Goal: Task Accomplishment & Management: Use online tool/utility

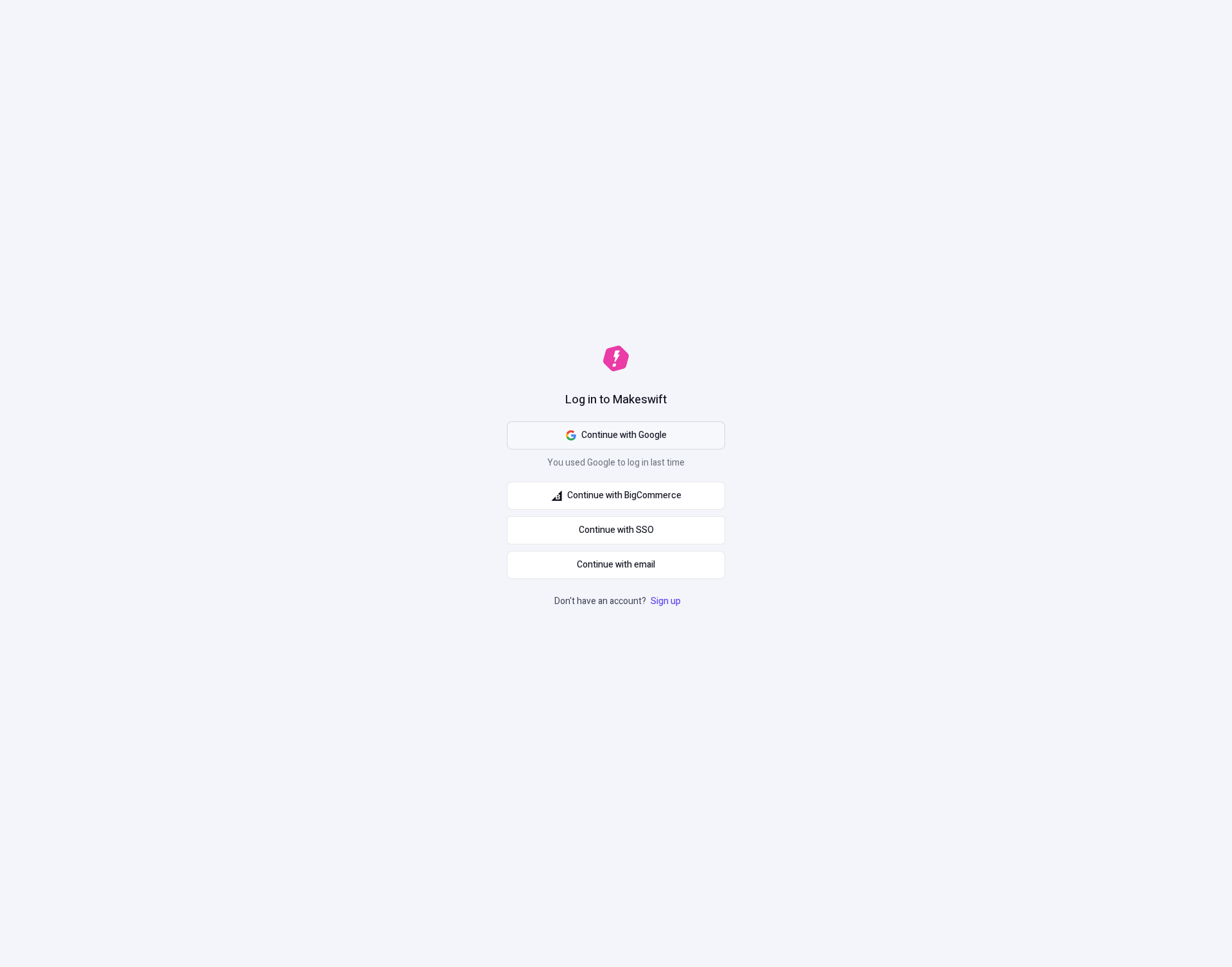
click at [706, 440] on button "Continue with Google" at bounding box center [616, 434] width 218 height 28
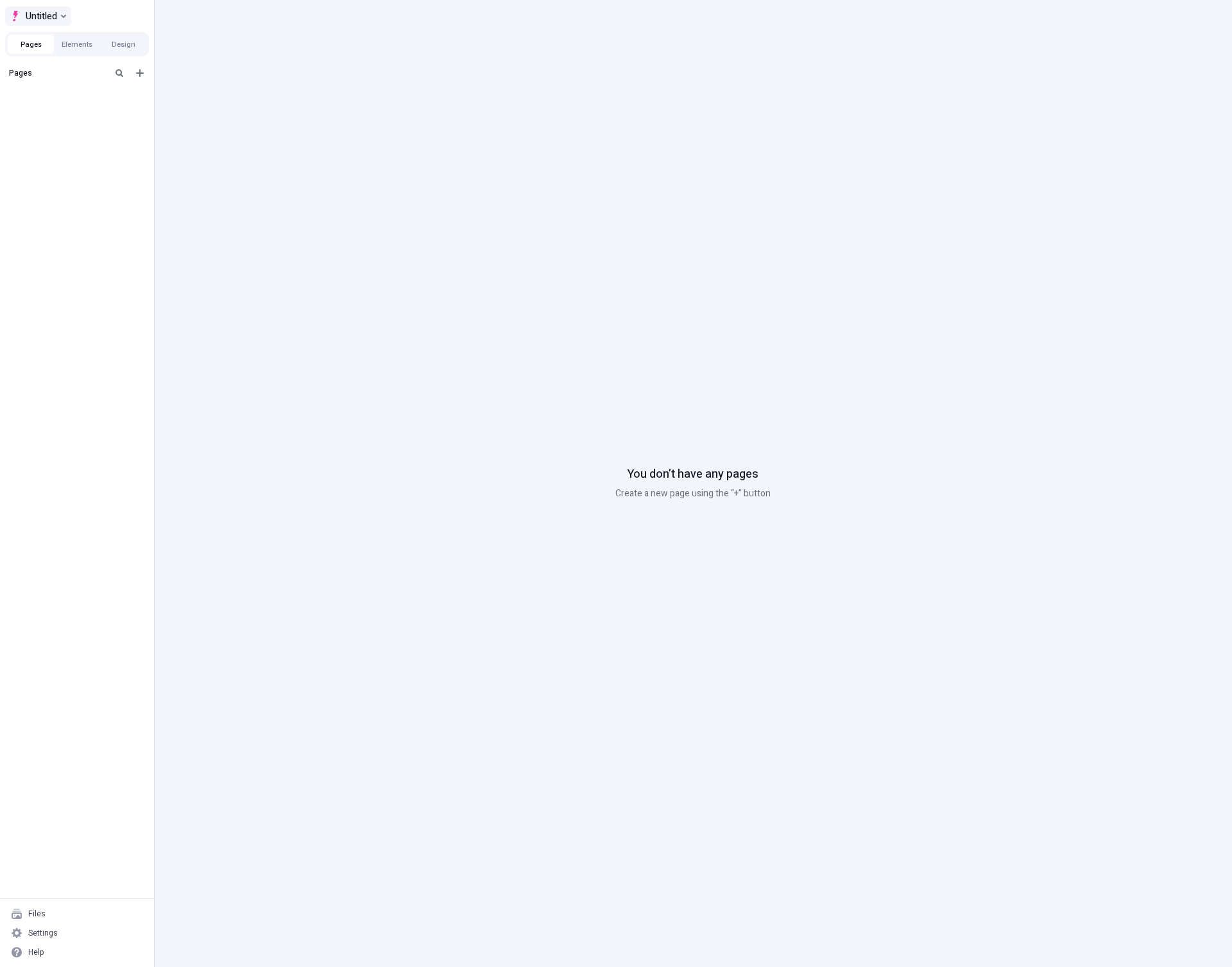
click at [36, 14] on span "Untitled" at bounding box center [41, 16] width 31 height 15
click at [48, 43] on div "Makeswift" at bounding box center [134, 41] width 236 height 10
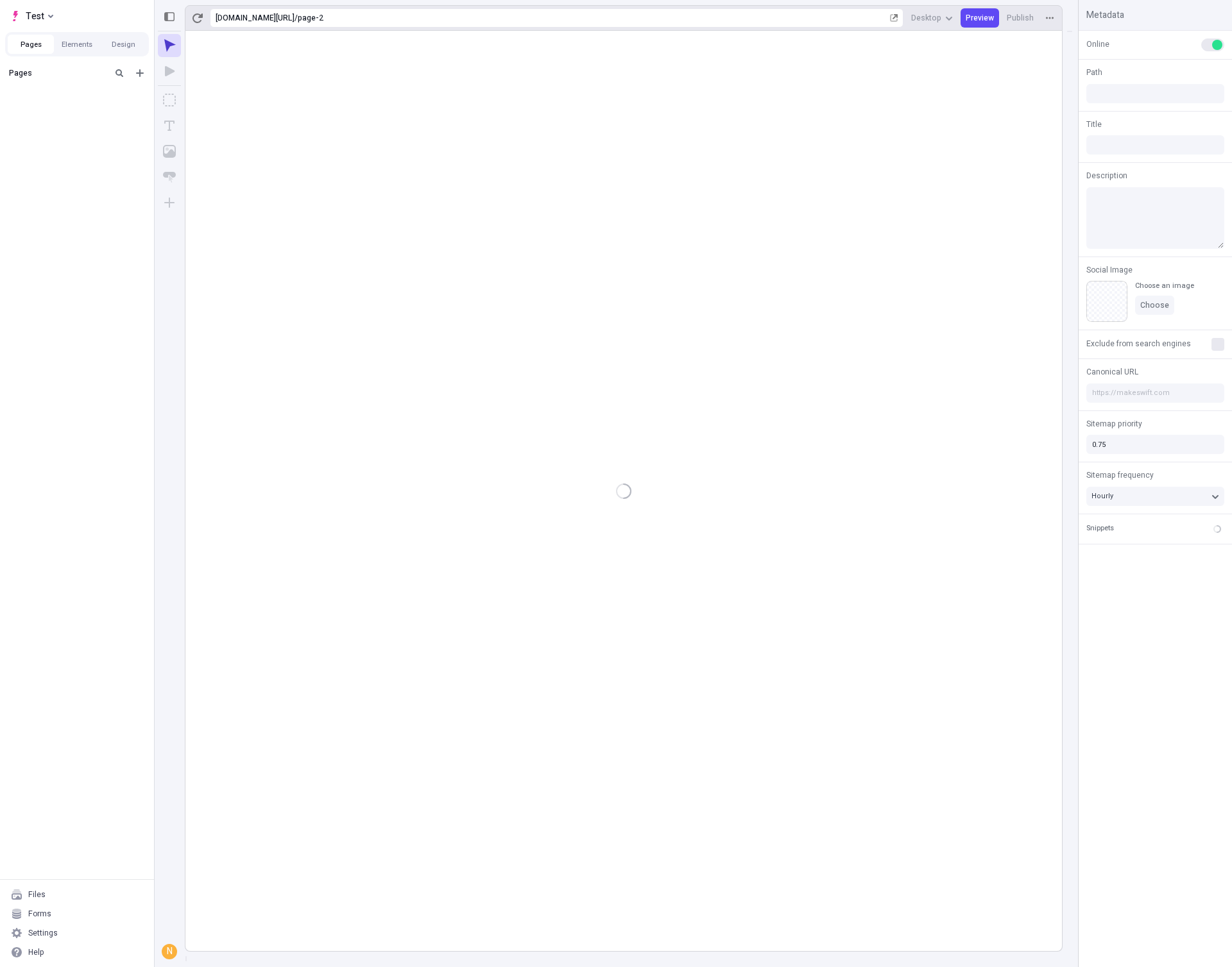
type input "/page-2"
click at [62, 138] on div "Untitled page" at bounding box center [77, 133] width 154 height 19
type input "/page-3"
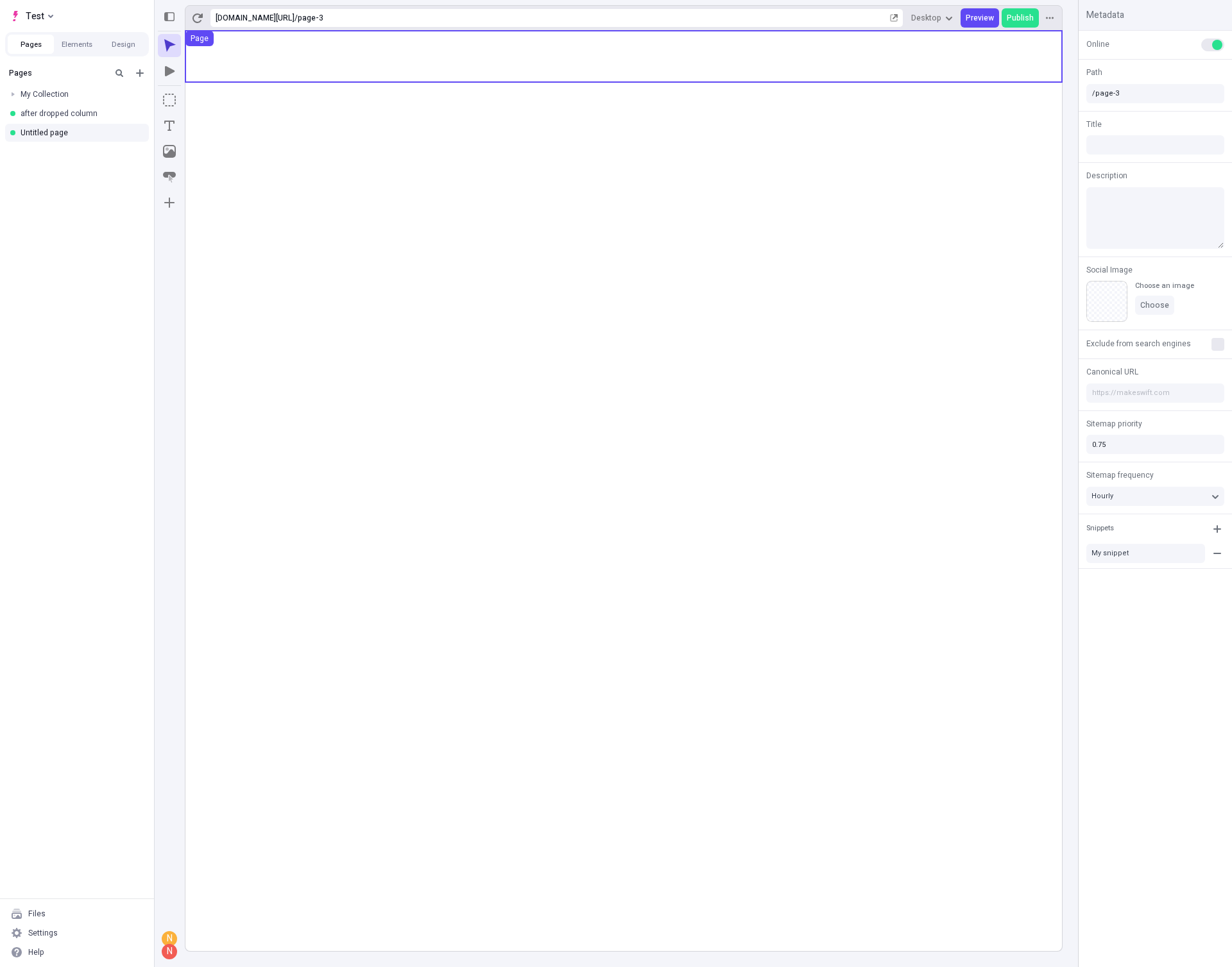
click at [291, 50] on use at bounding box center [623, 56] width 876 height 52
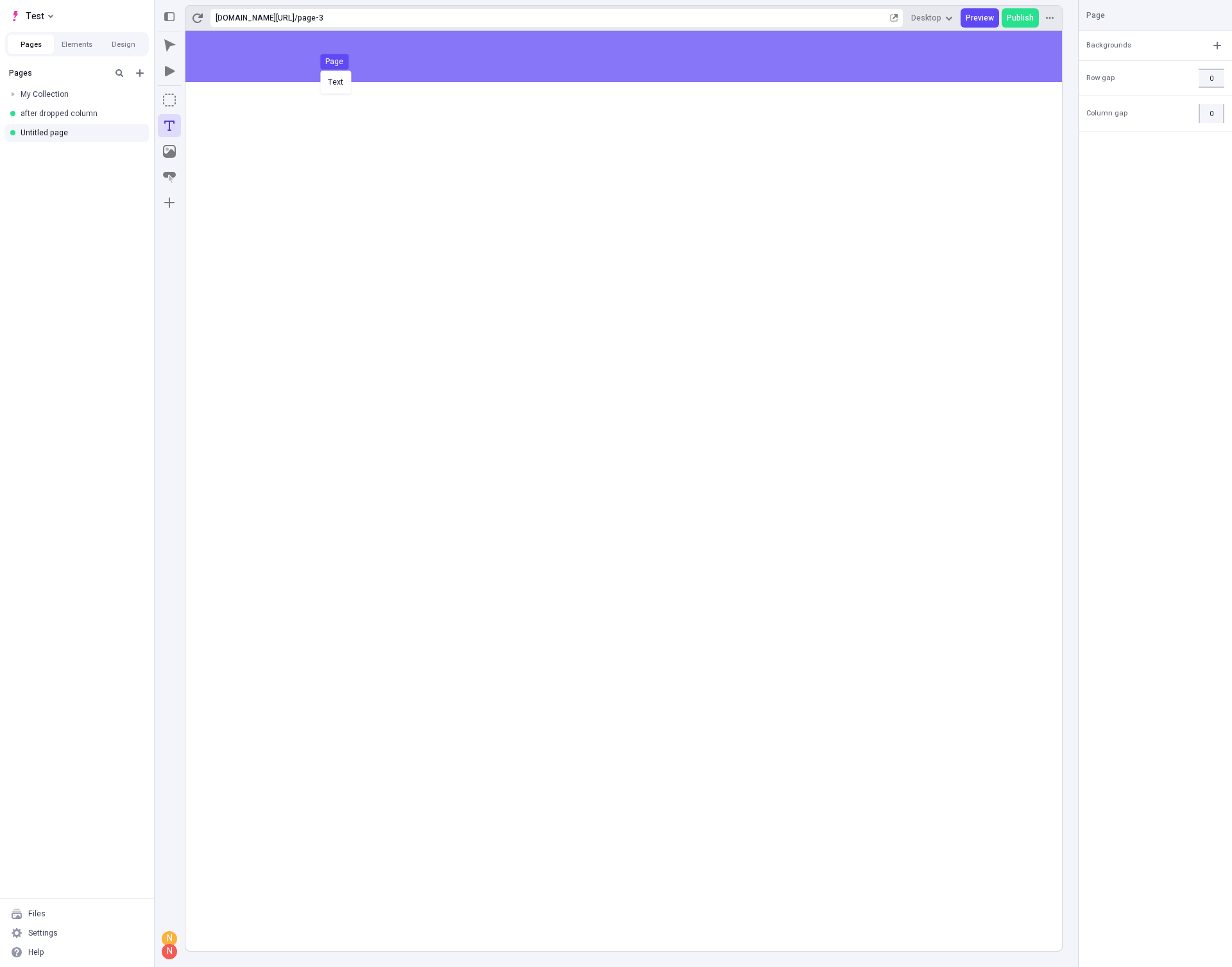
click at [318, 69] on body "Test Pages Elements Design Pages My Collection after dropped column Untitled pa…" at bounding box center [616, 484] width 1232 height 967
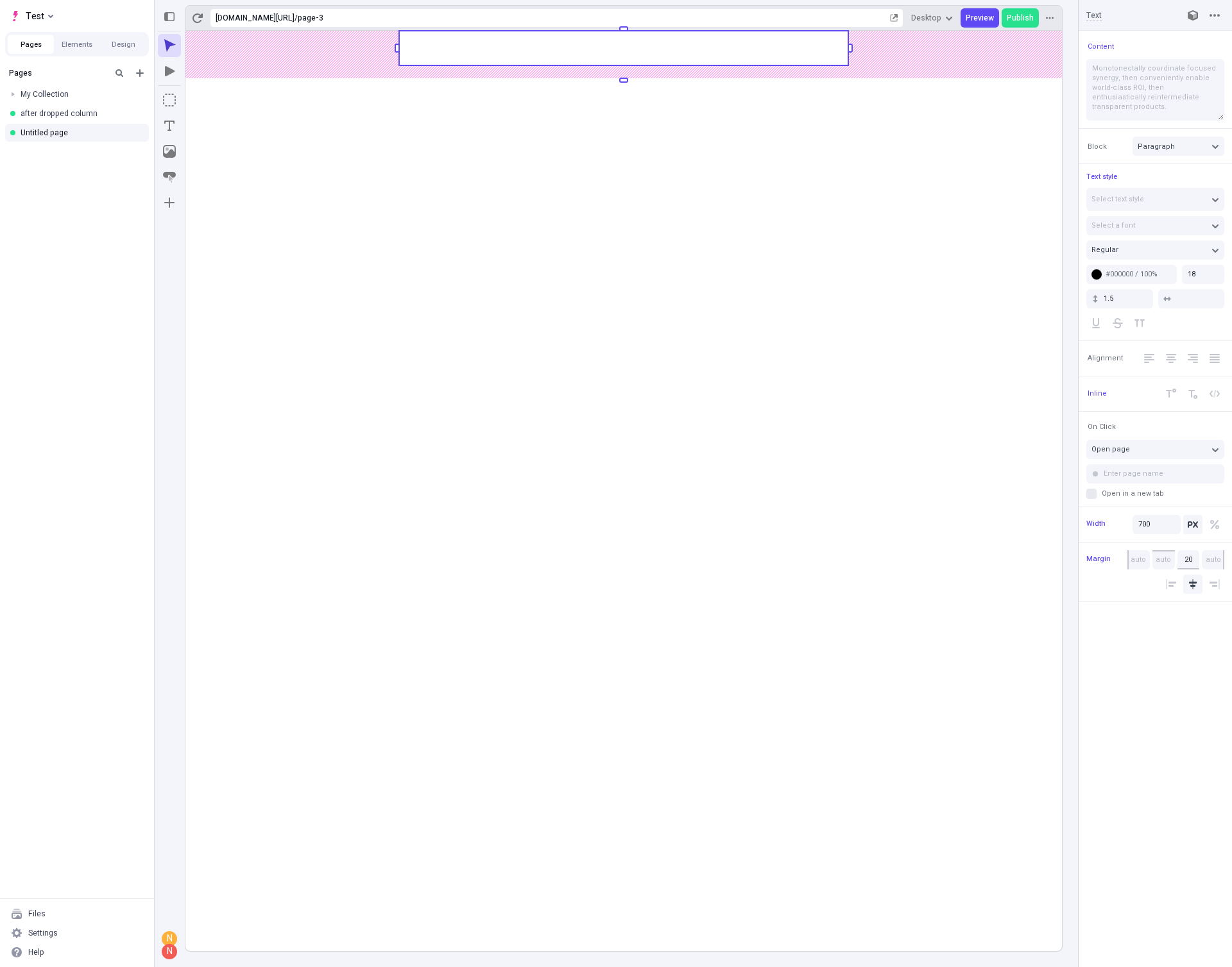
click at [438, 202] on rect at bounding box center [623, 490] width 876 height 921
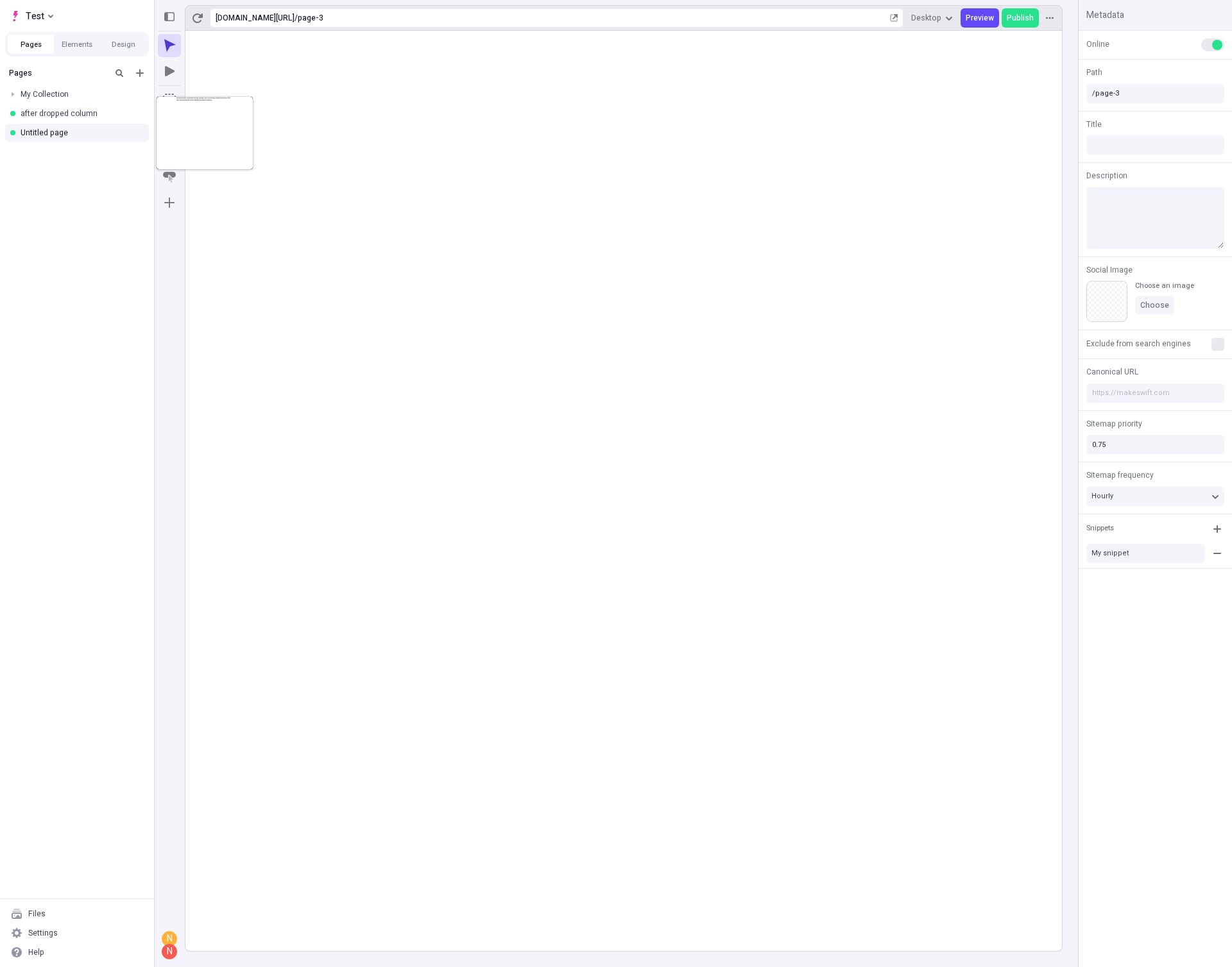
click at [600, 309] on rect at bounding box center [623, 490] width 876 height 921
click at [137, 134] on icon "button" at bounding box center [137, 132] width 8 height 8
click at [485, 183] on rect at bounding box center [623, 490] width 876 height 921
click at [12, 97] on div at bounding box center [13, 94] width 18 height 18
click at [13, 96] on div at bounding box center [13, 94] width 18 height 18
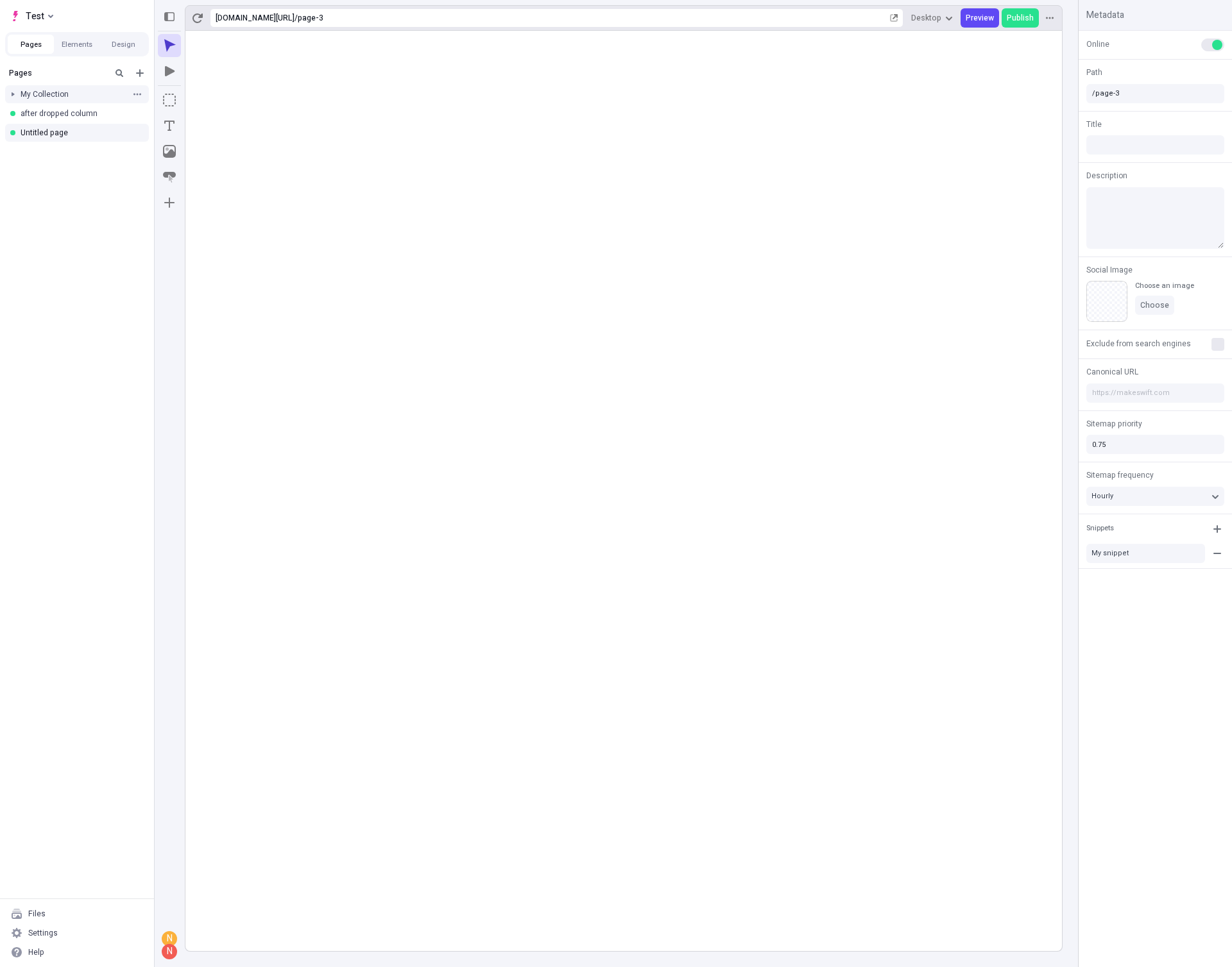
click at [14, 96] on div at bounding box center [13, 94] width 18 height 18
click at [39, 111] on div "My page" at bounding box center [79, 113] width 94 height 10
type input "/page"
click at [131, 113] on button "button" at bounding box center [137, 113] width 13 height 13
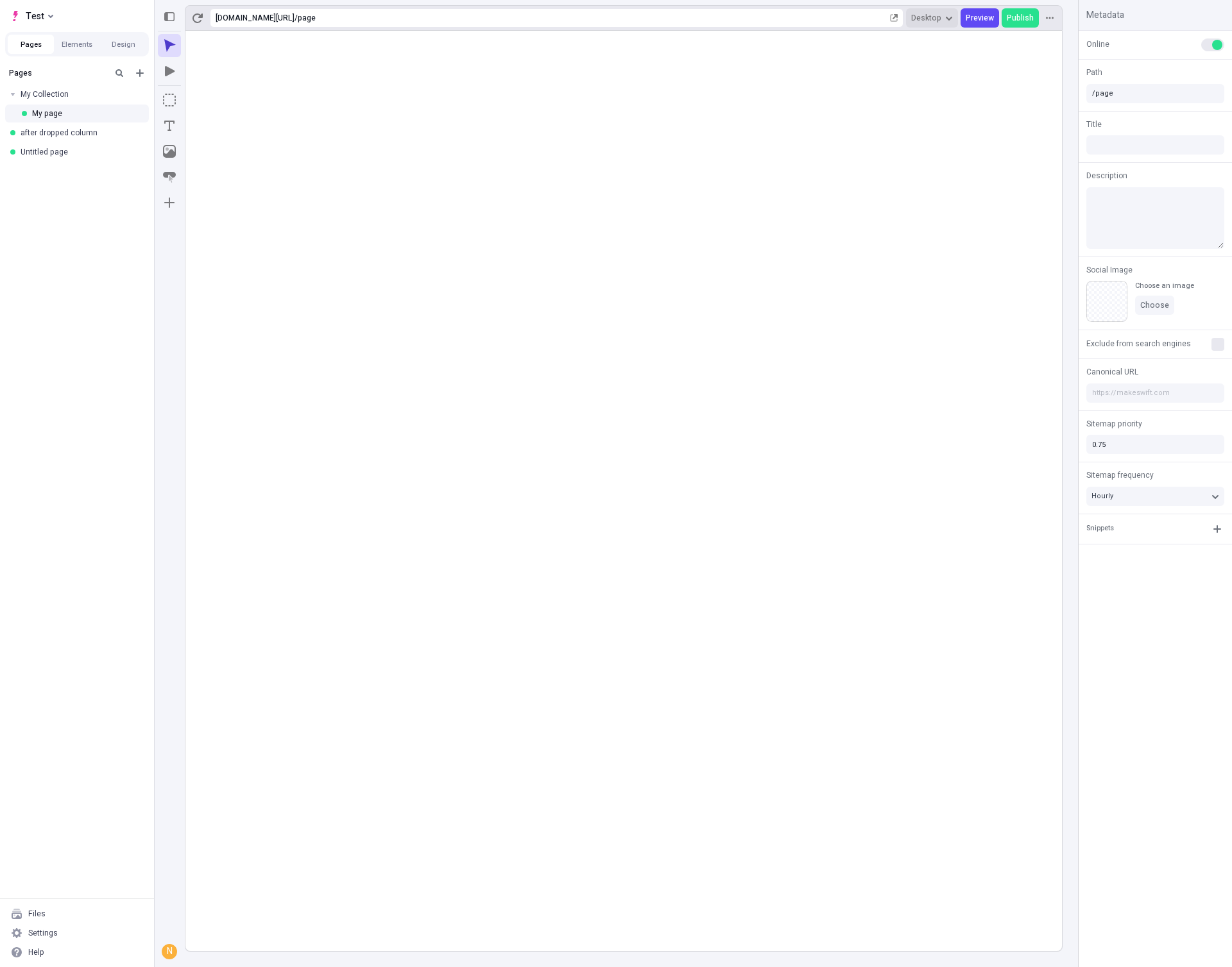
click at [947, 27] on button "Desktop" at bounding box center [931, 18] width 52 height 19
click at [945, 19] on span "Desktop" at bounding box center [931, 18] width 41 height 10
click at [1055, 19] on button "button" at bounding box center [1049, 18] width 19 height 19
click at [1218, 526] on icon "button" at bounding box center [1217, 529] width 10 height 10
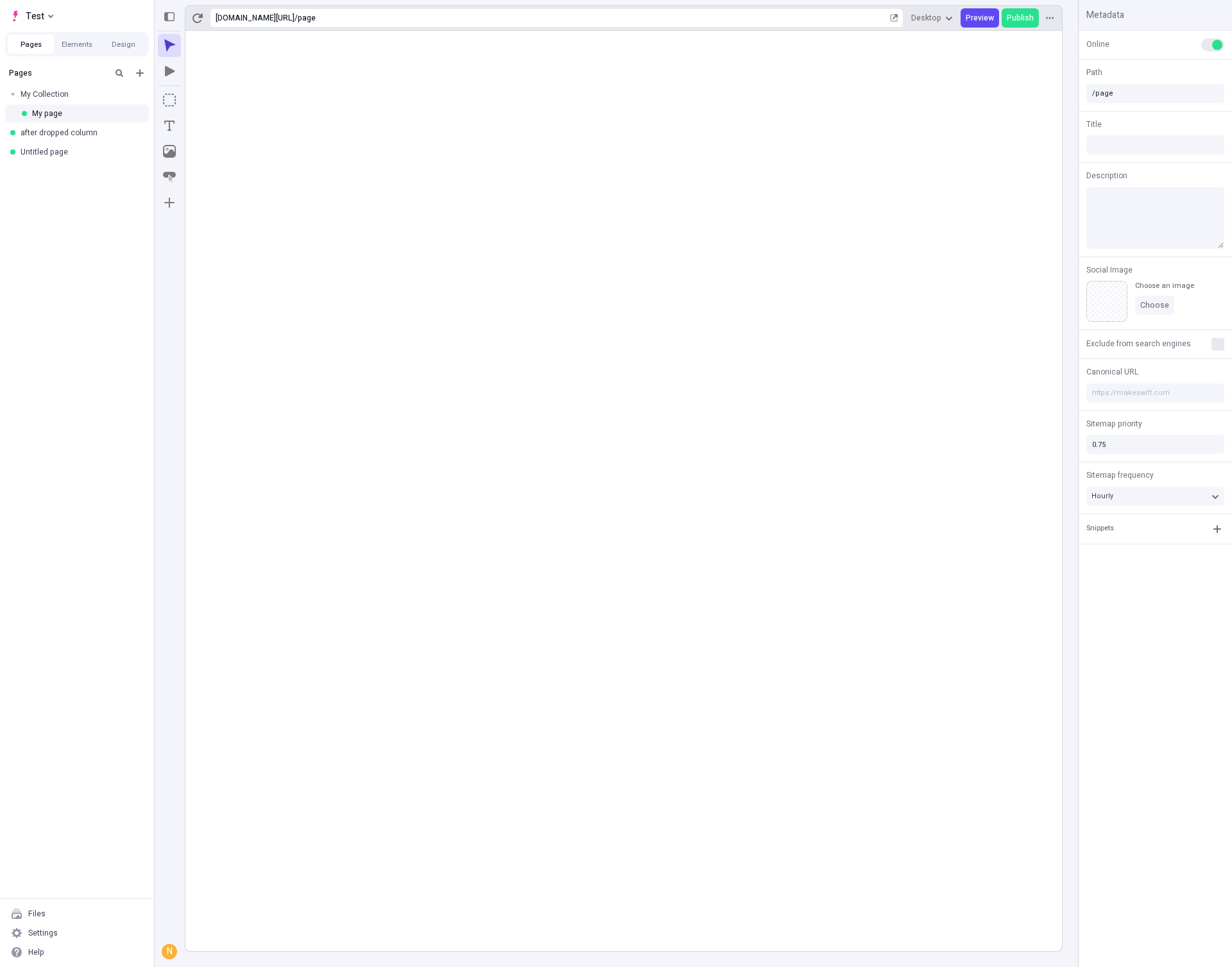
click at [737, 571] on rect at bounding box center [623, 490] width 876 height 921
click at [36, 937] on div "Settings" at bounding box center [42, 933] width 30 height 10
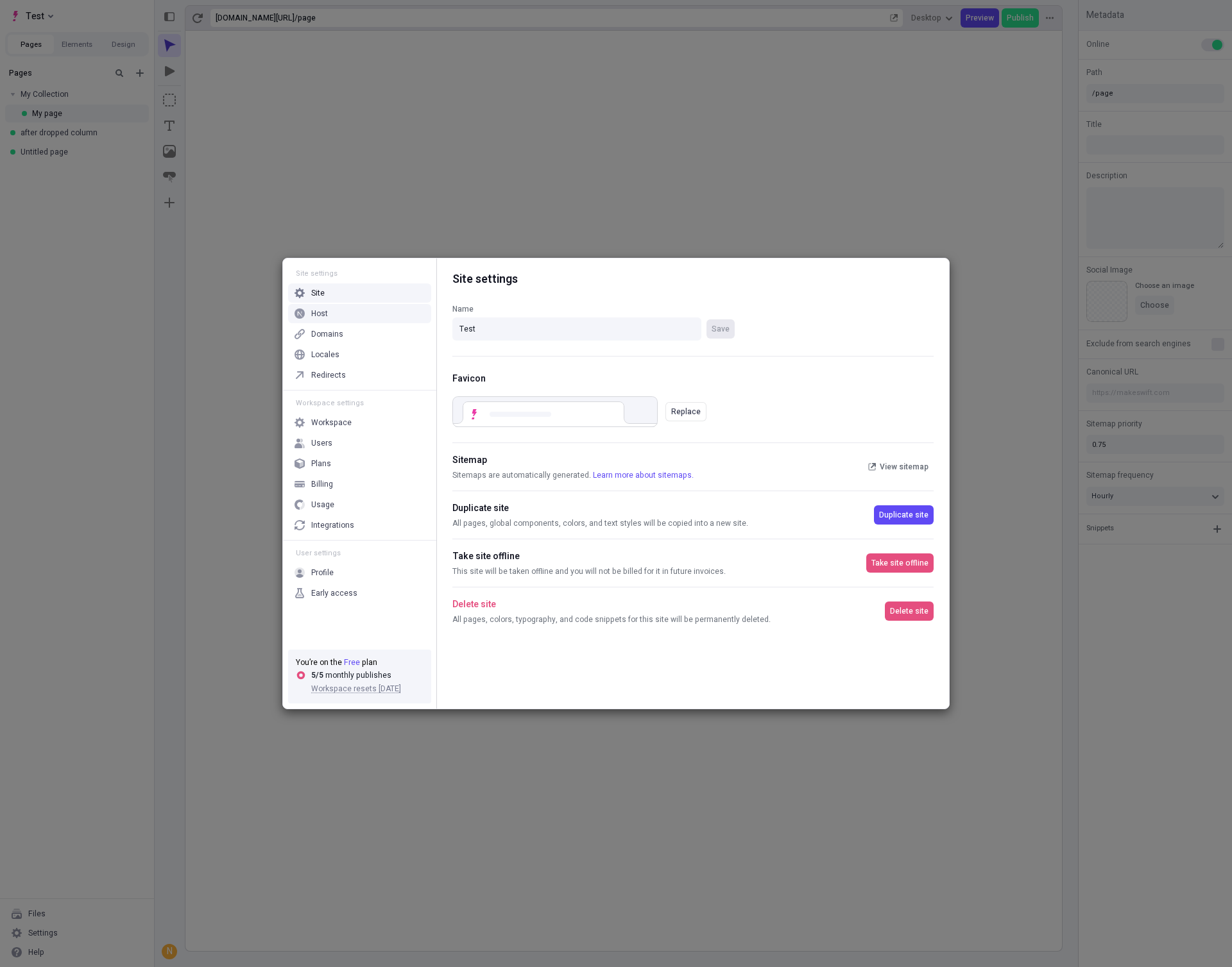
click at [315, 309] on div "Host" at bounding box center [320, 314] width 17 height 10
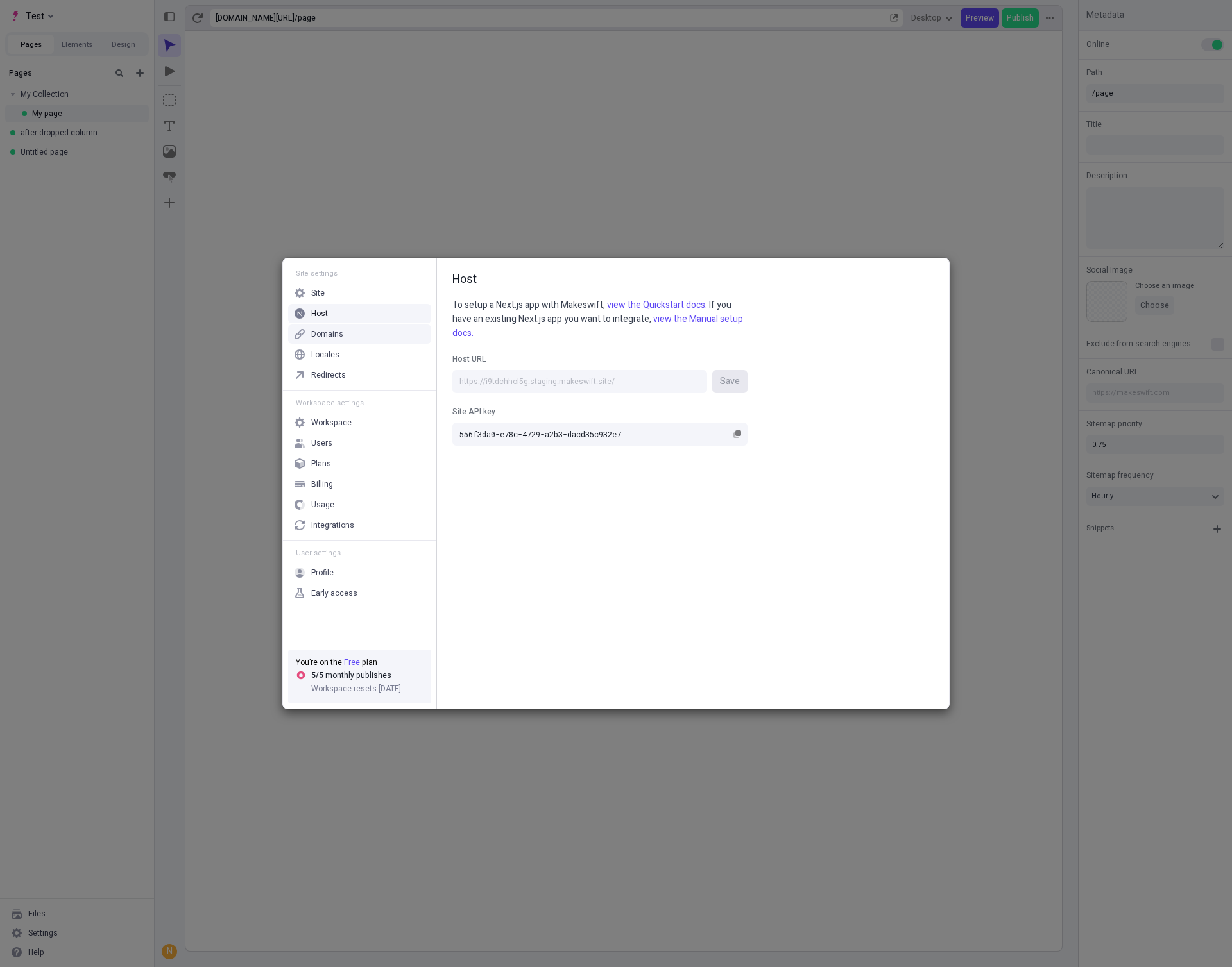
click at [319, 335] on div "Domains" at bounding box center [327, 334] width 32 height 10
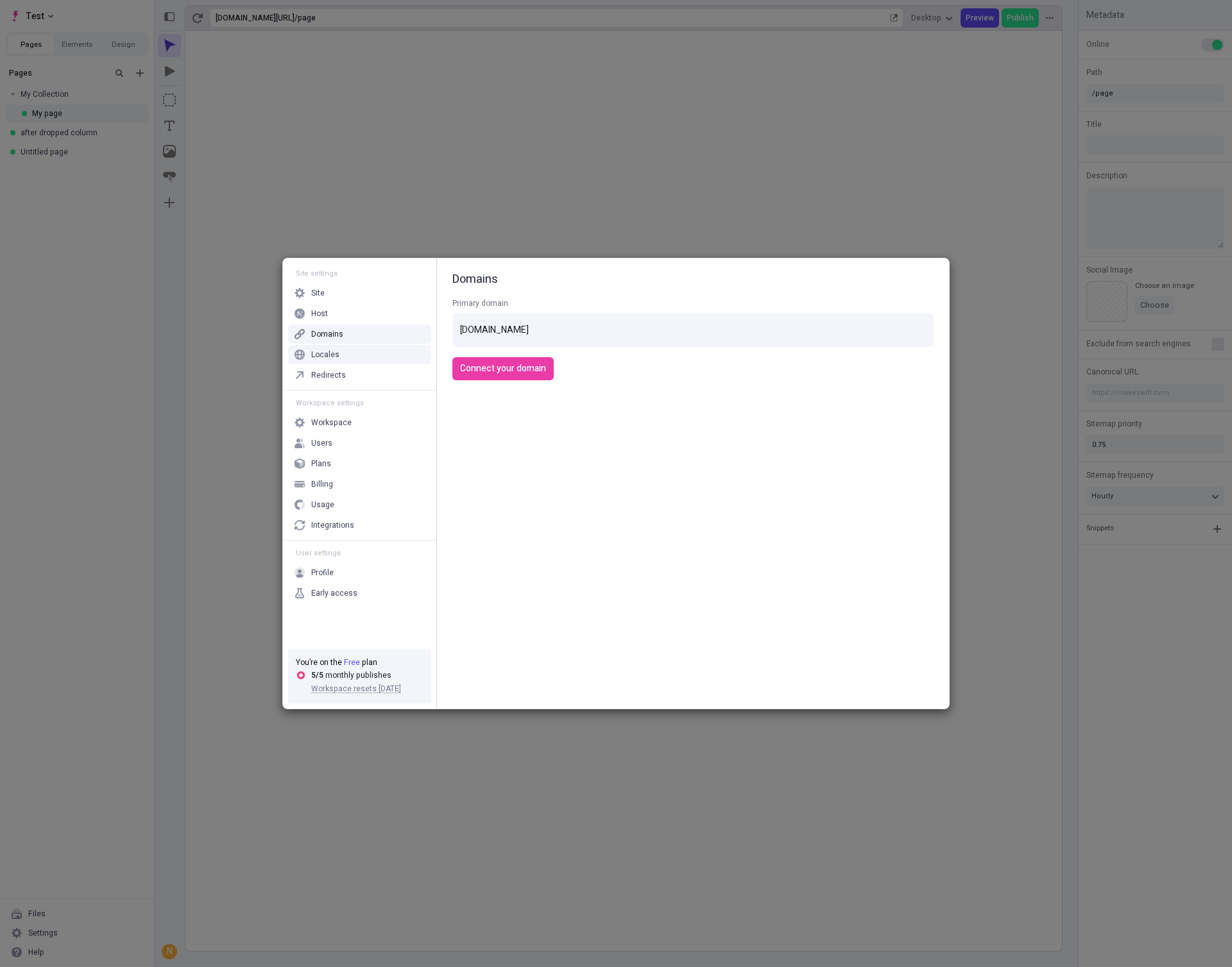
click at [321, 352] on div "Locales" at bounding box center [325, 354] width 28 height 10
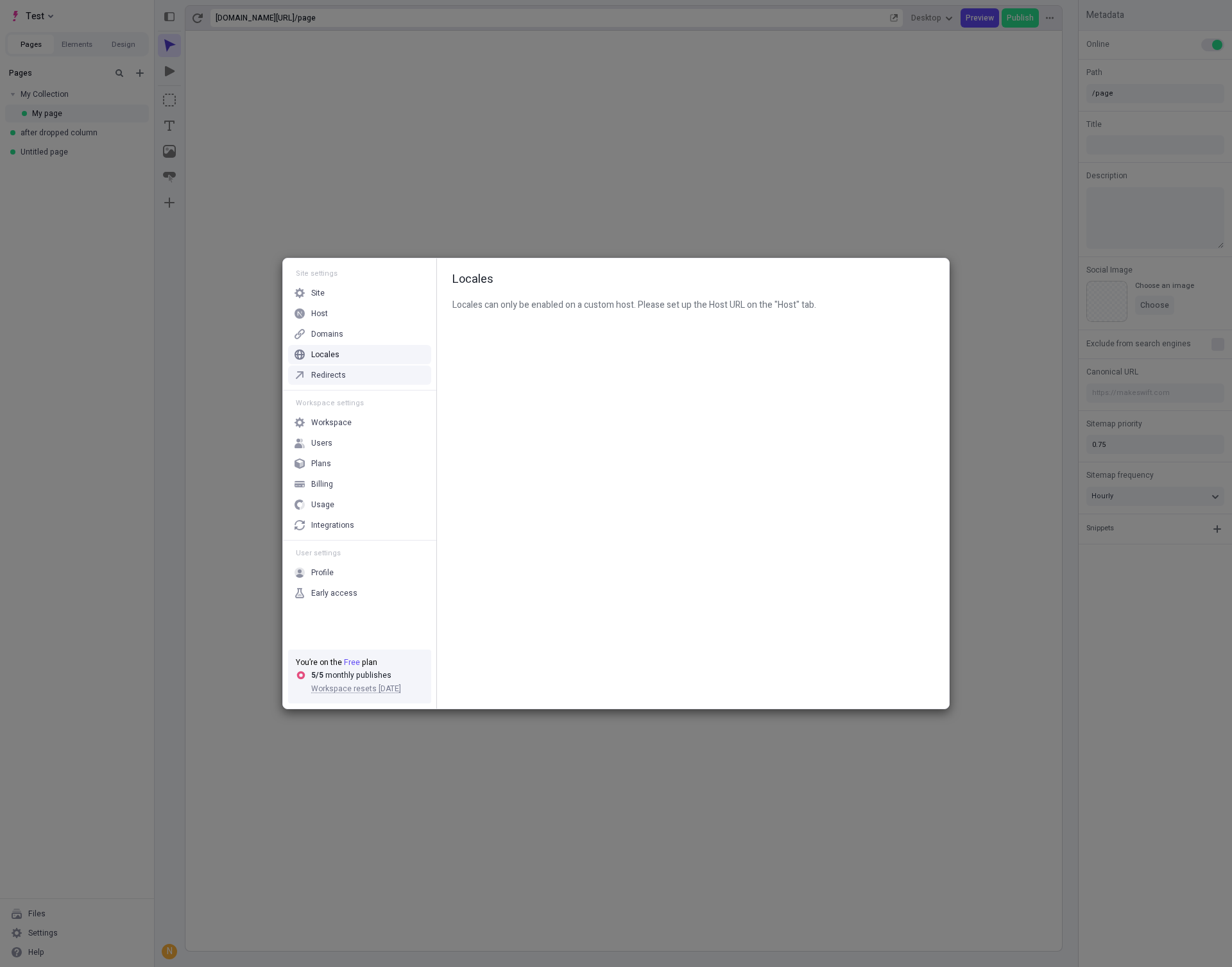
click at [320, 375] on div "Redirects" at bounding box center [328, 375] width 35 height 10
click at [326, 418] on div "Workspace" at bounding box center [331, 423] width 41 height 10
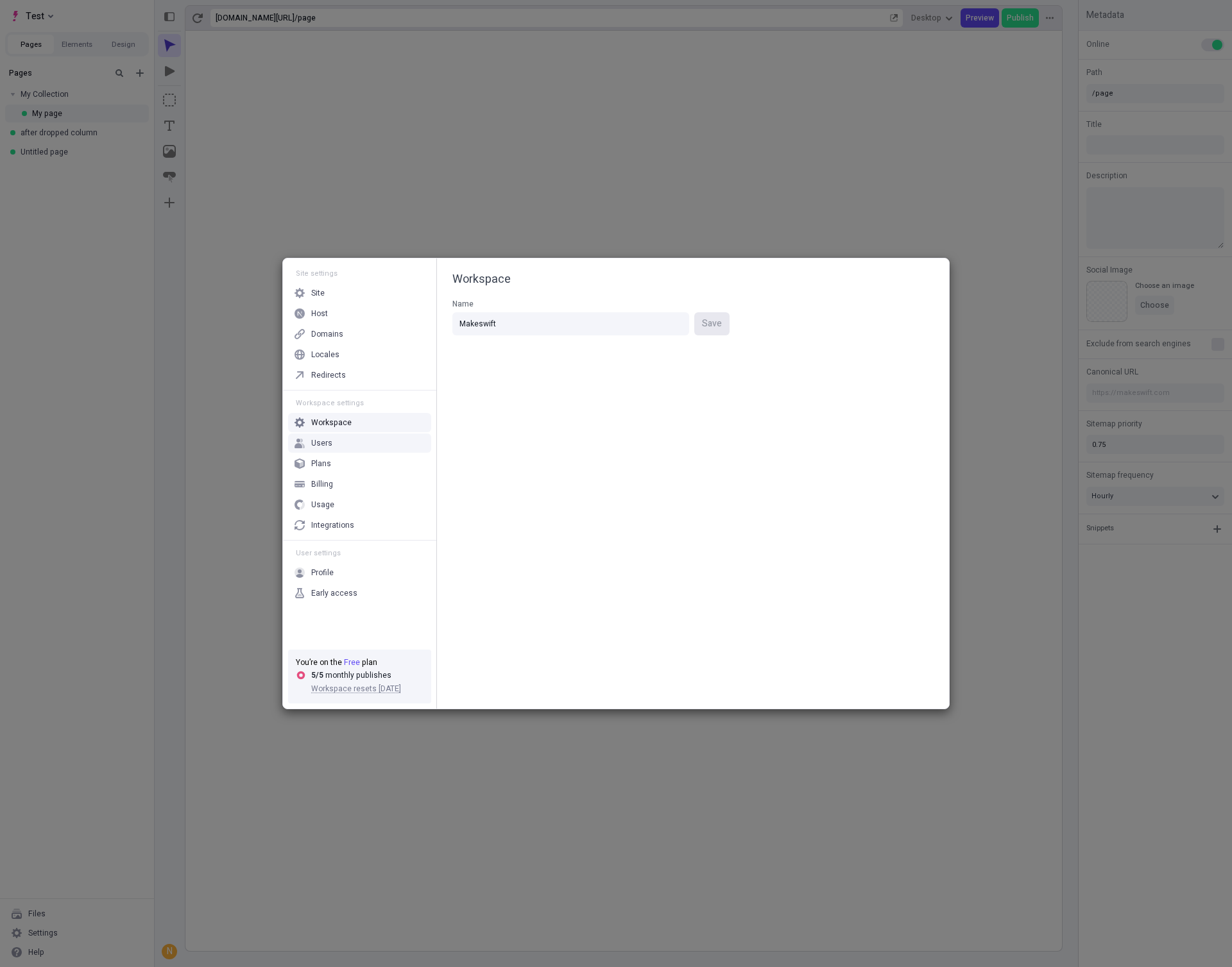
click at [364, 449] on div "Users" at bounding box center [359, 443] width 143 height 19
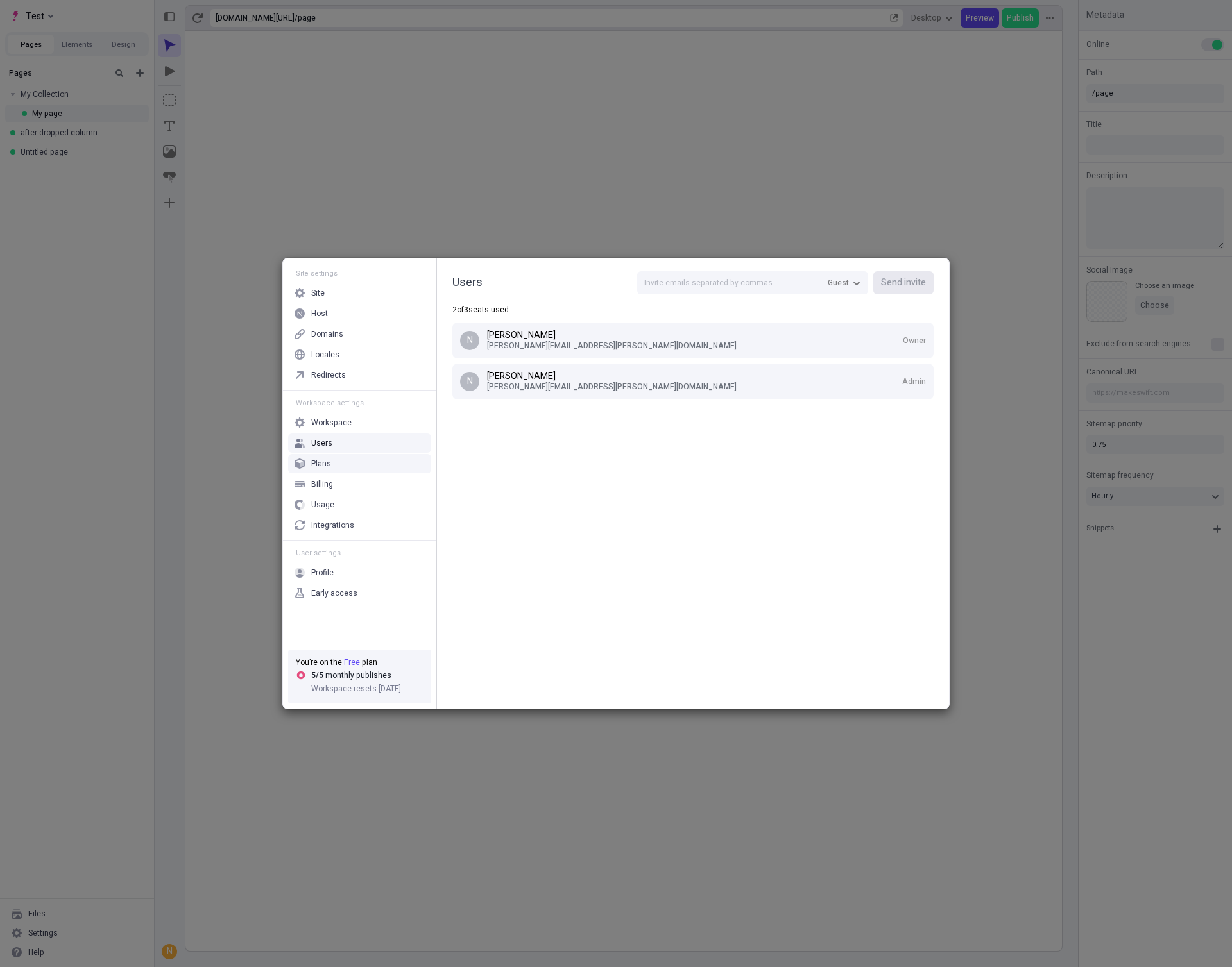
click at [327, 467] on div "Plans" at bounding box center [321, 463] width 20 height 10
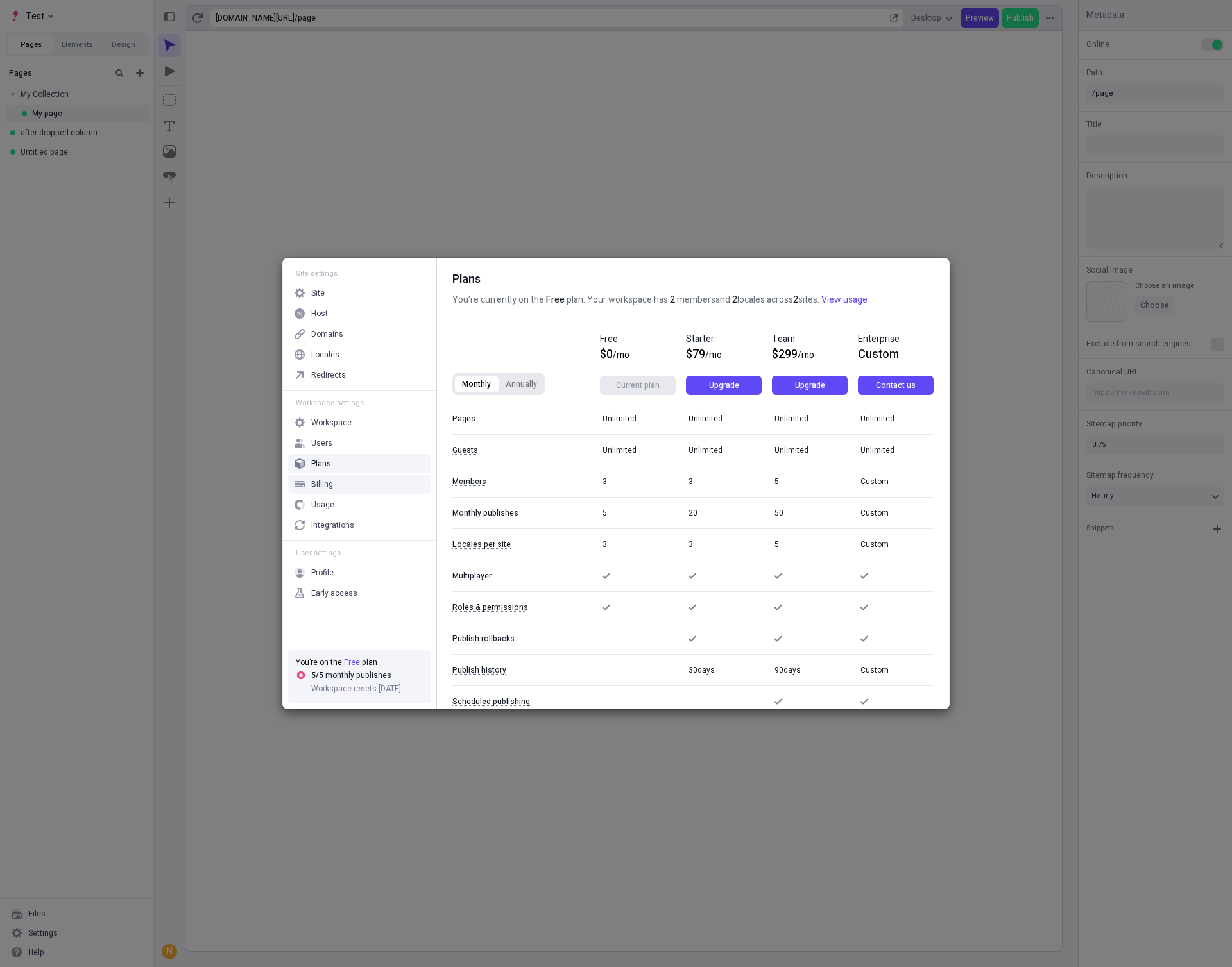
click at [323, 484] on div "Billing" at bounding box center [322, 484] width 22 height 10
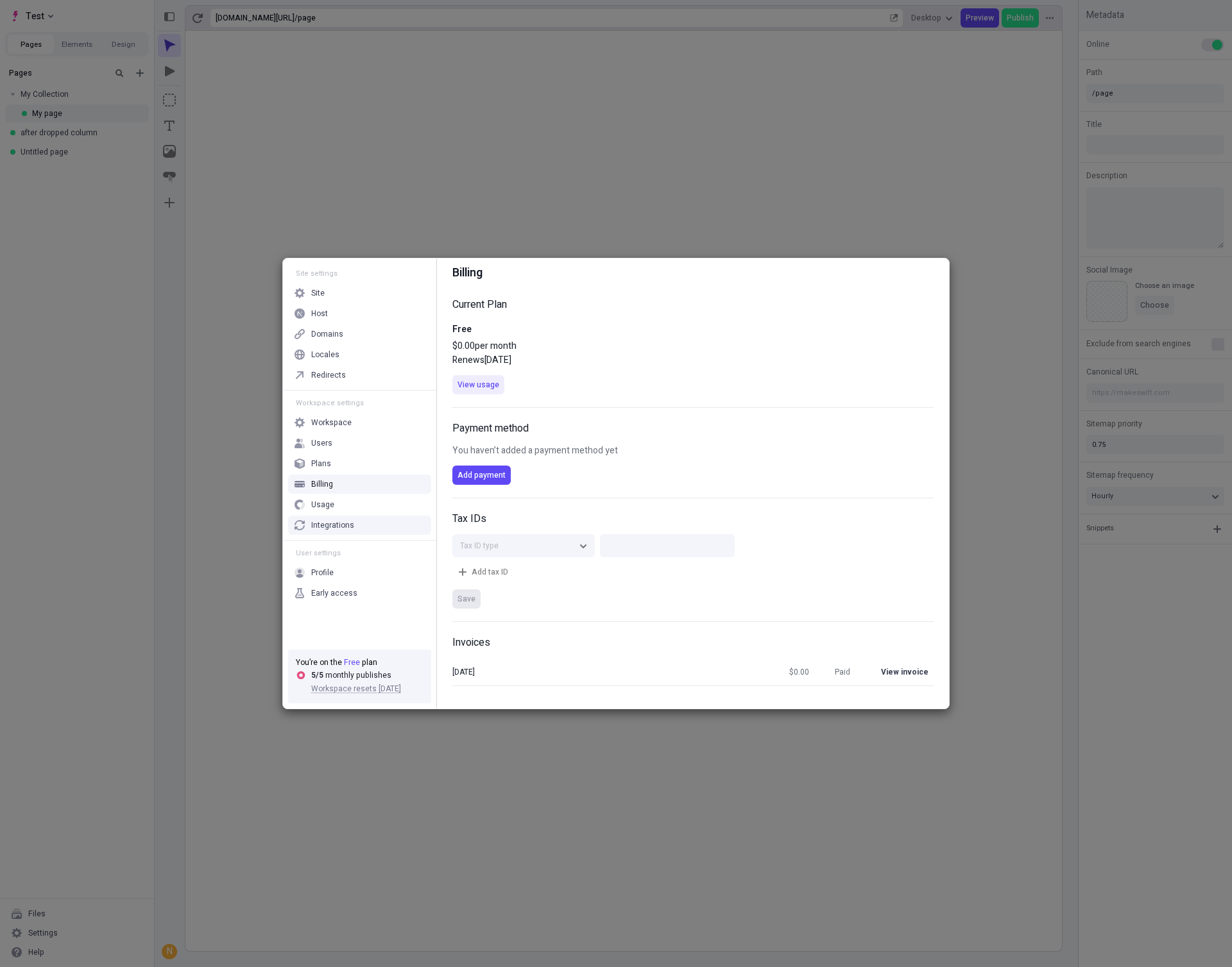
scroll to position [9, 0]
click at [337, 505] on div "Usage" at bounding box center [359, 505] width 143 height 19
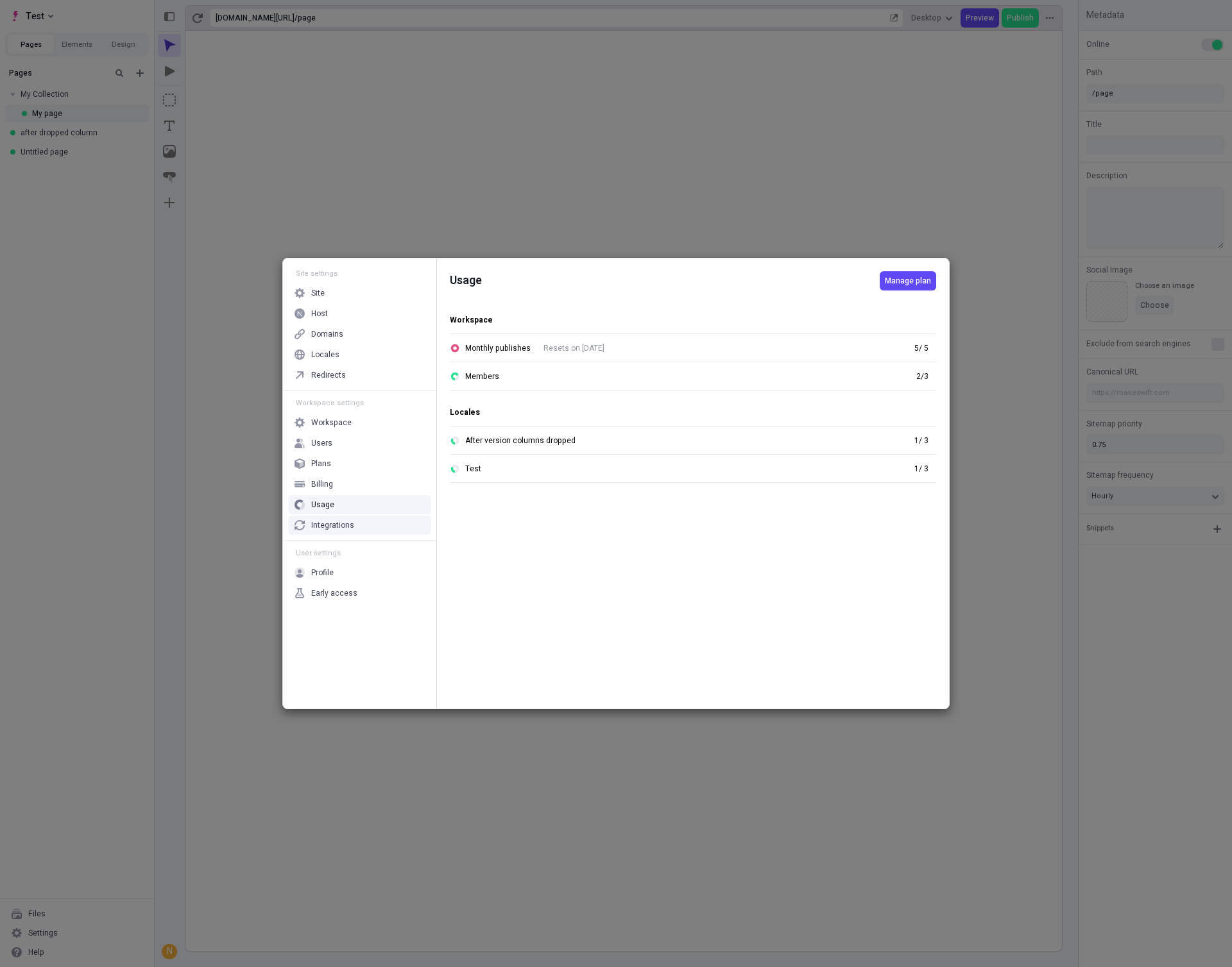
click at [336, 527] on div "Integrations" at bounding box center [332, 525] width 43 height 10
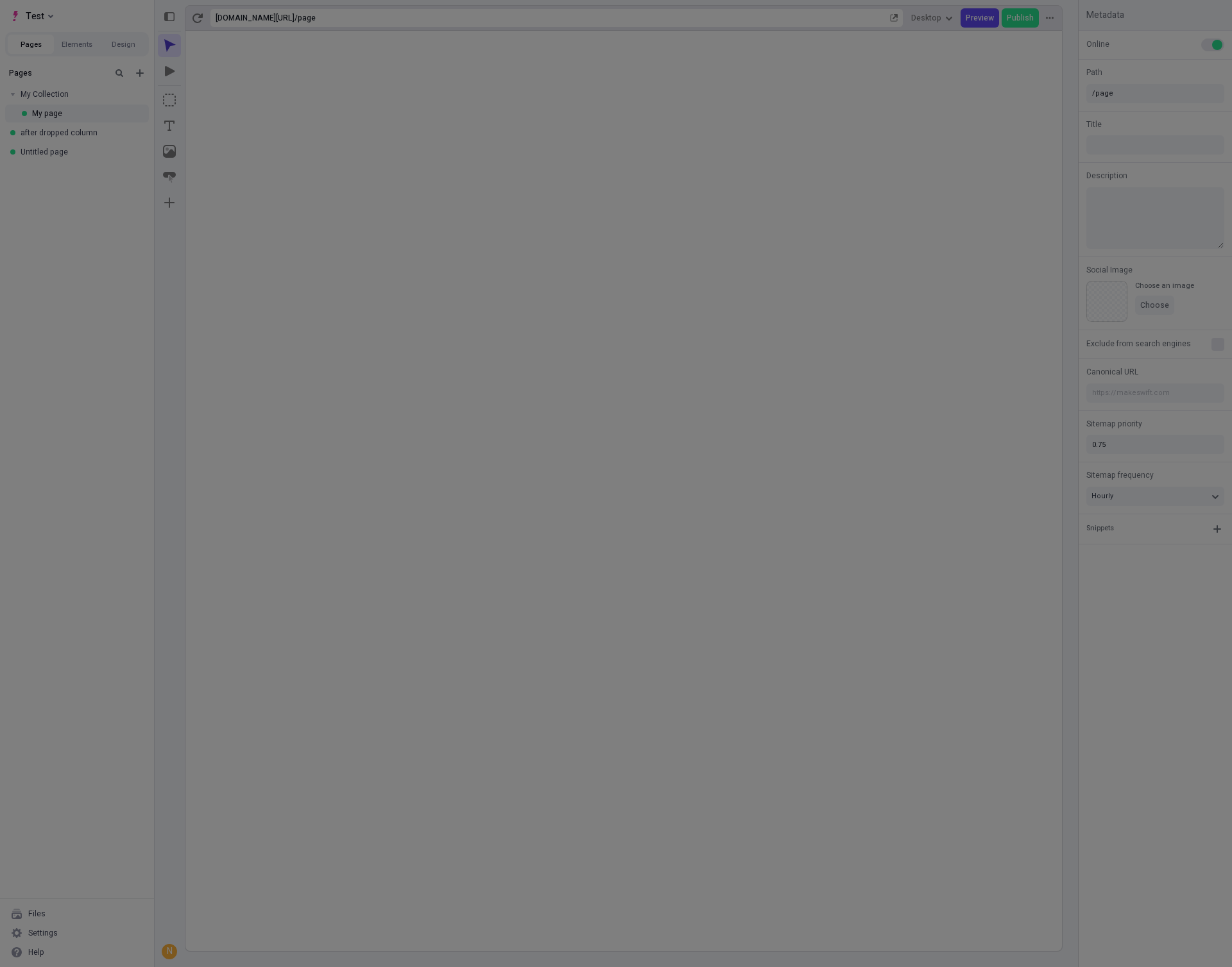
click at [246, 478] on div "Site settings Site Host Domains Locales Redirects Workspace settings Workspace …" at bounding box center [616, 484] width 1232 height 967
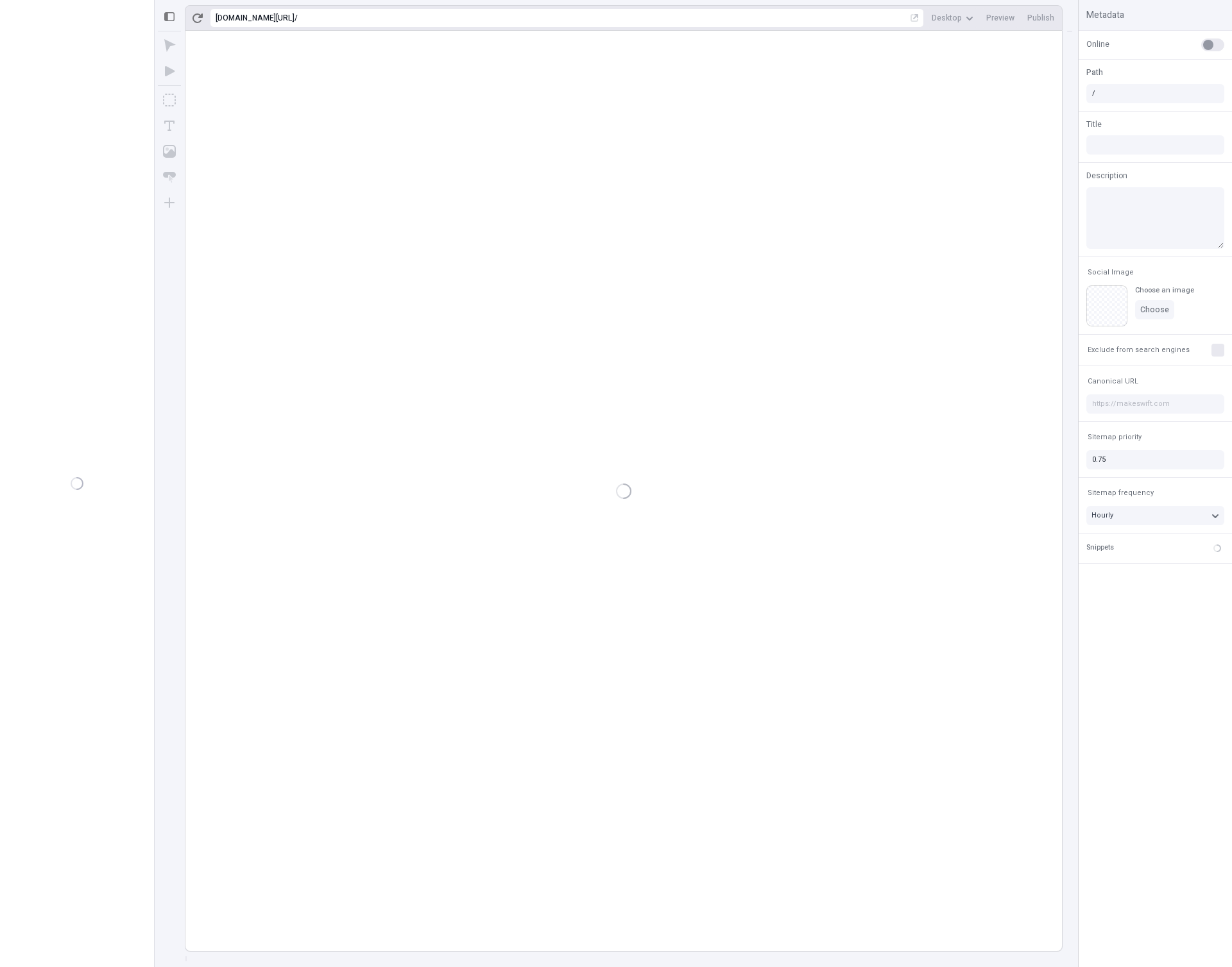
type input "/page"
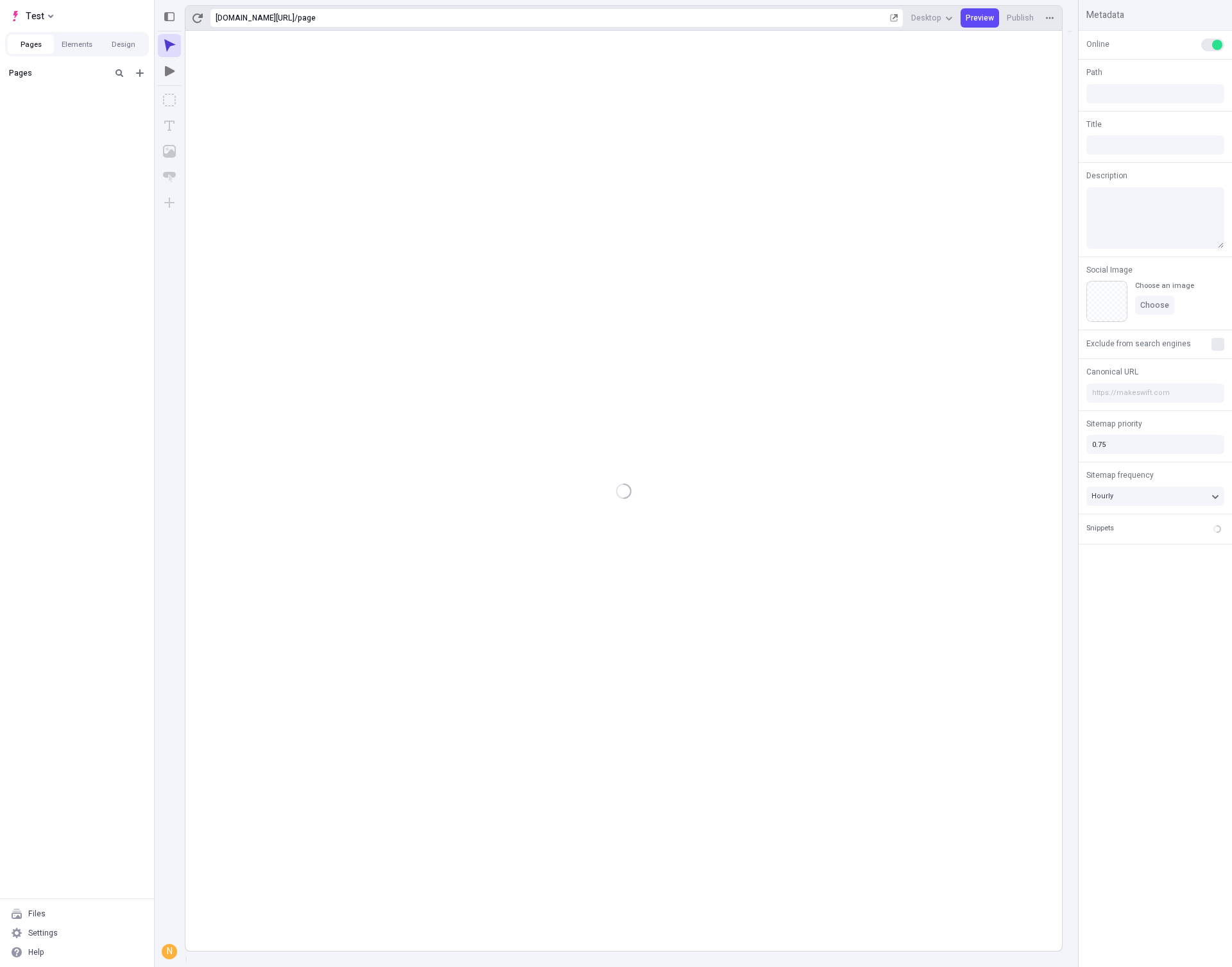
type input "/page"
click at [49, 137] on div "Untitled page" at bounding box center [73, 133] width 105 height 10
type input "/page-3"
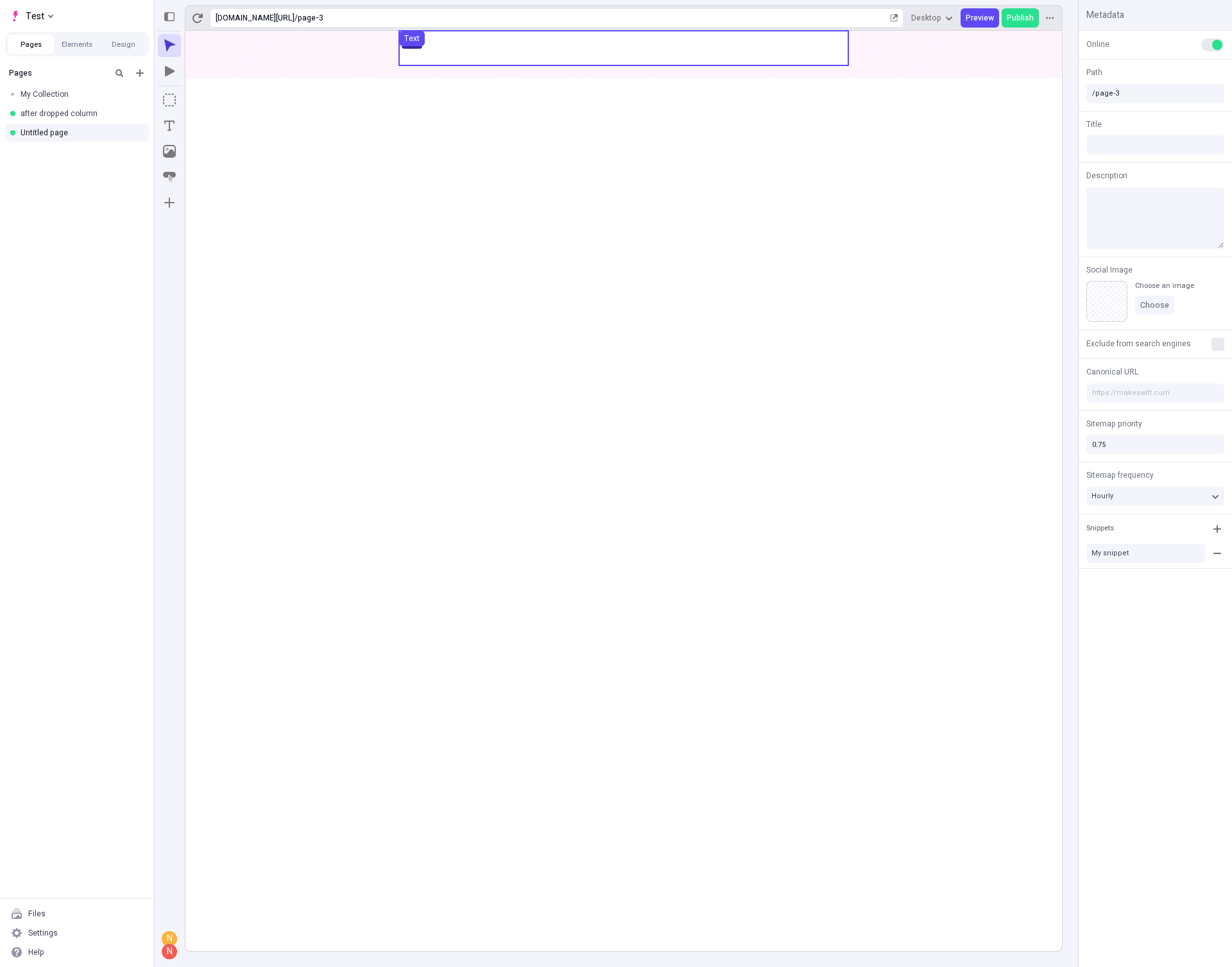
click at [773, 52] on use at bounding box center [623, 47] width 449 height 35
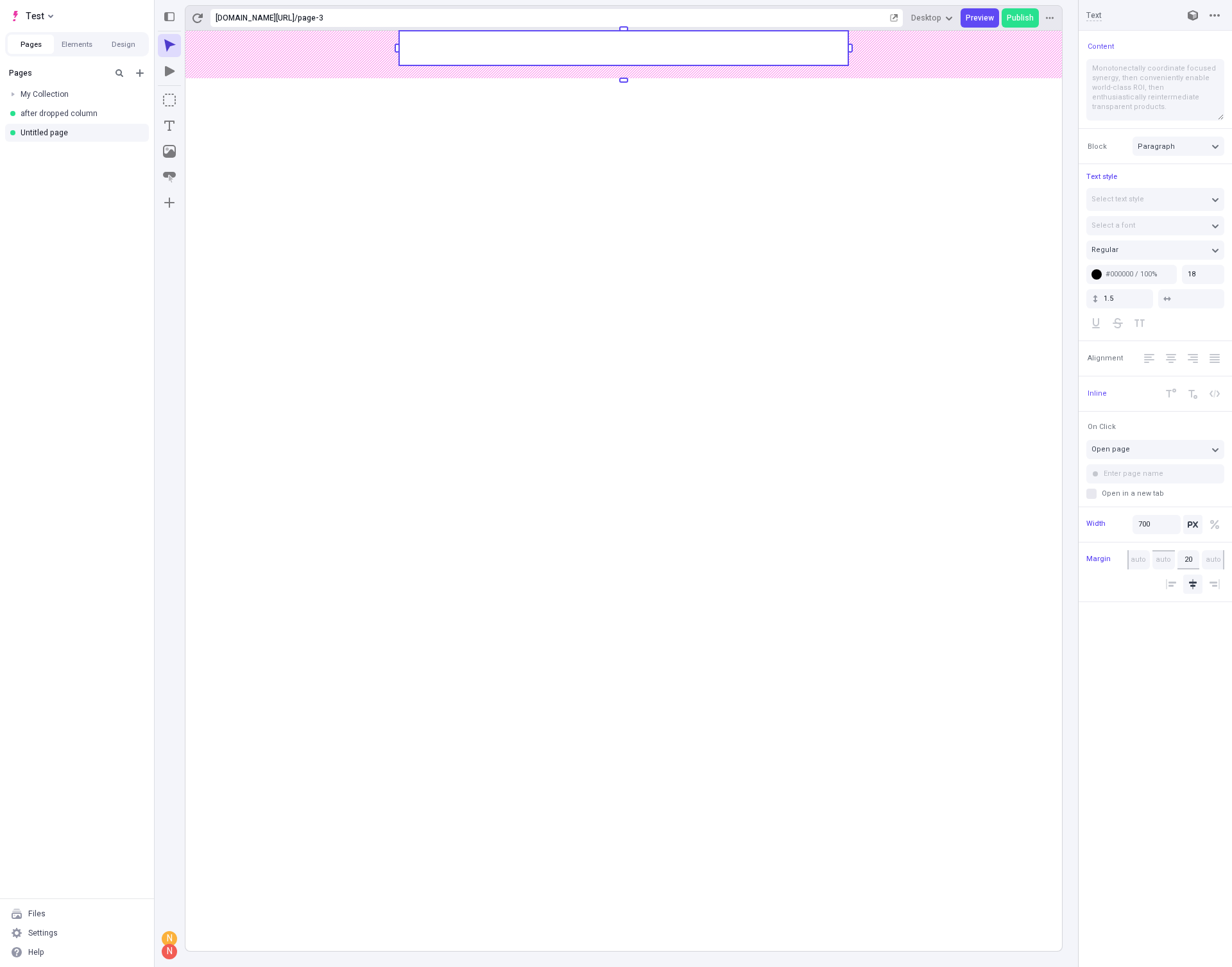
click at [739, 53] on rect at bounding box center [623, 47] width 449 height 35
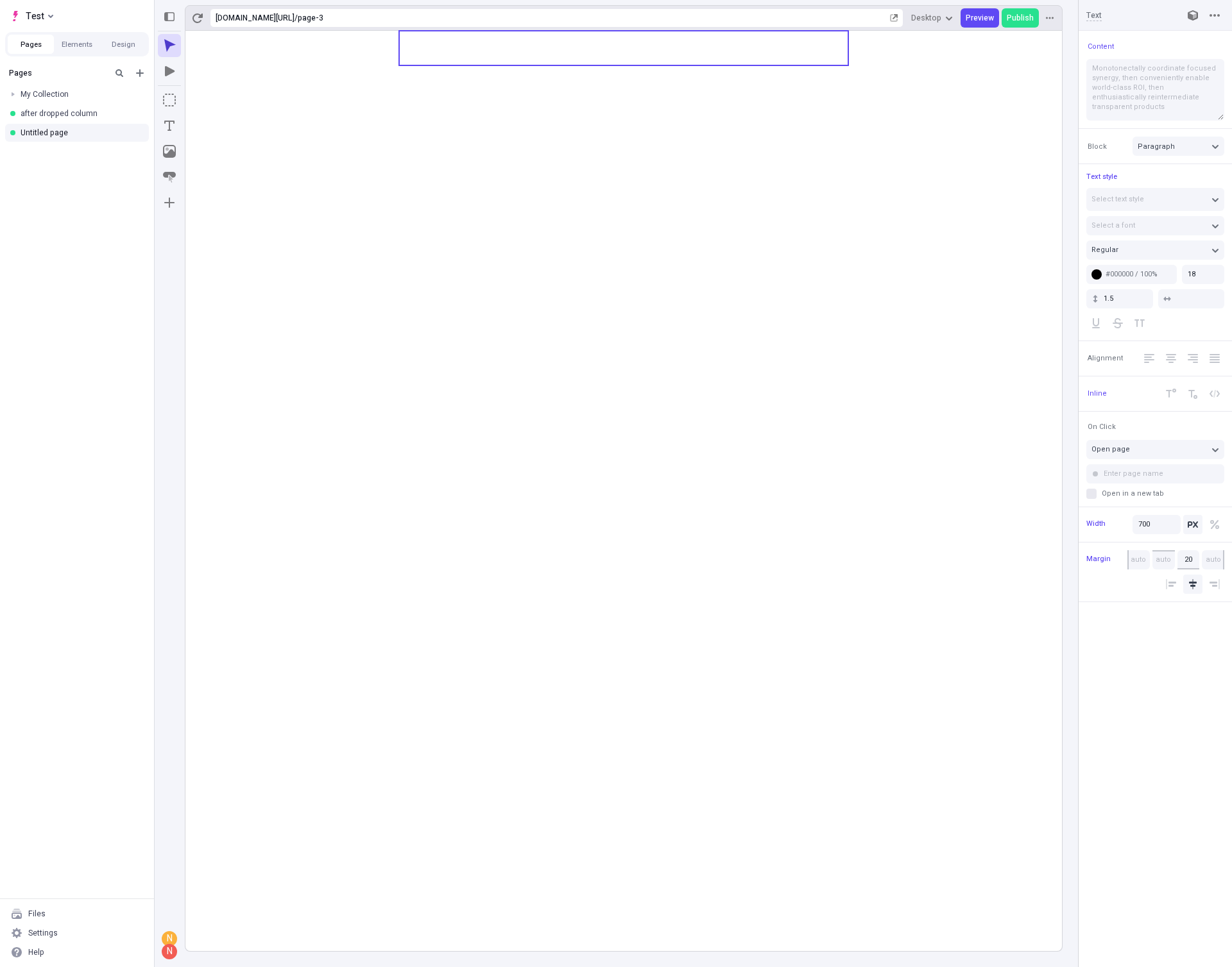
type textarea "Monotonectally coordinate focused synergy, then conveniently enable world-class…"
click at [168, 938] on div "N" at bounding box center [169, 935] width 13 height 13
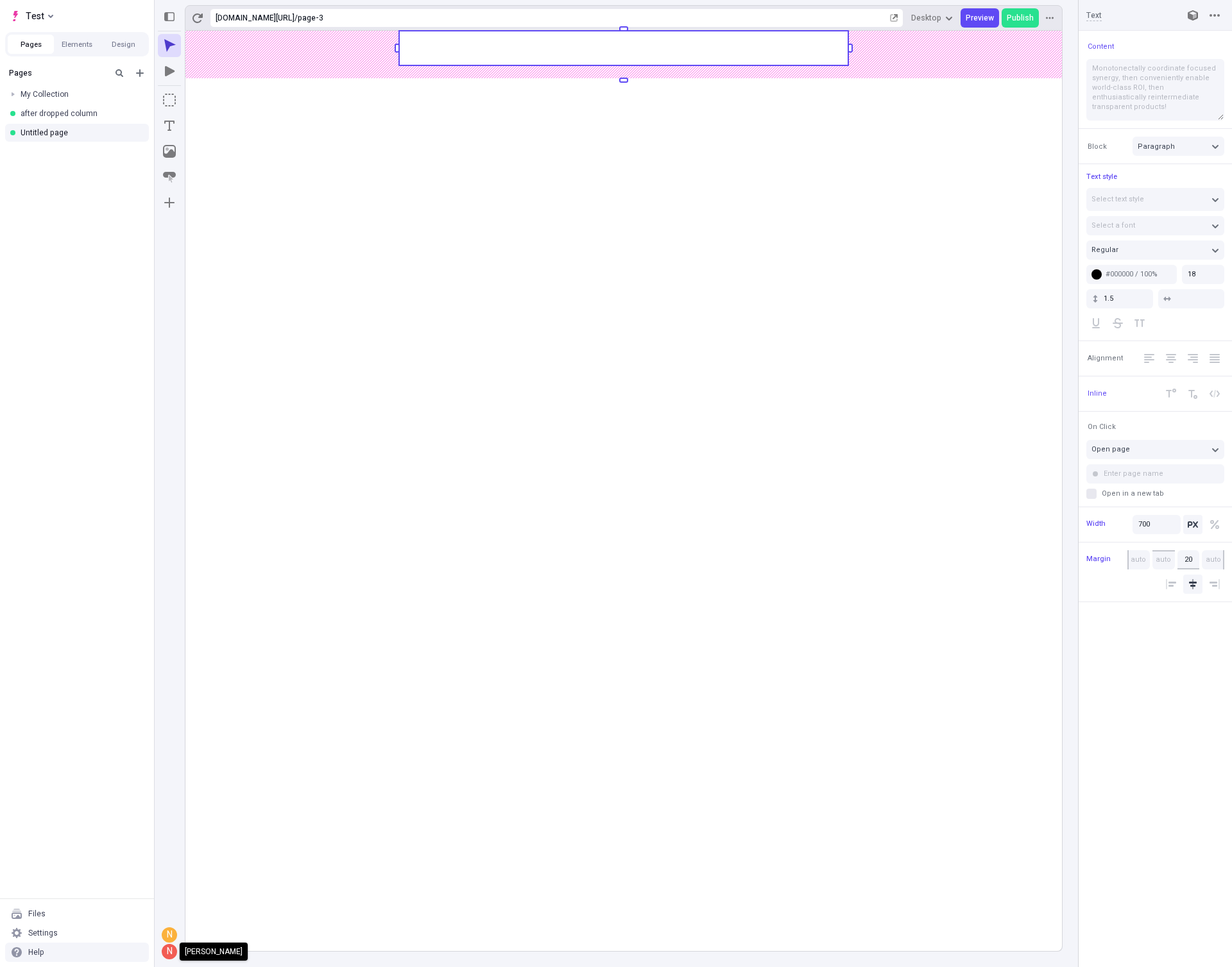
click at [167, 952] on div "N" at bounding box center [169, 951] width 13 height 13
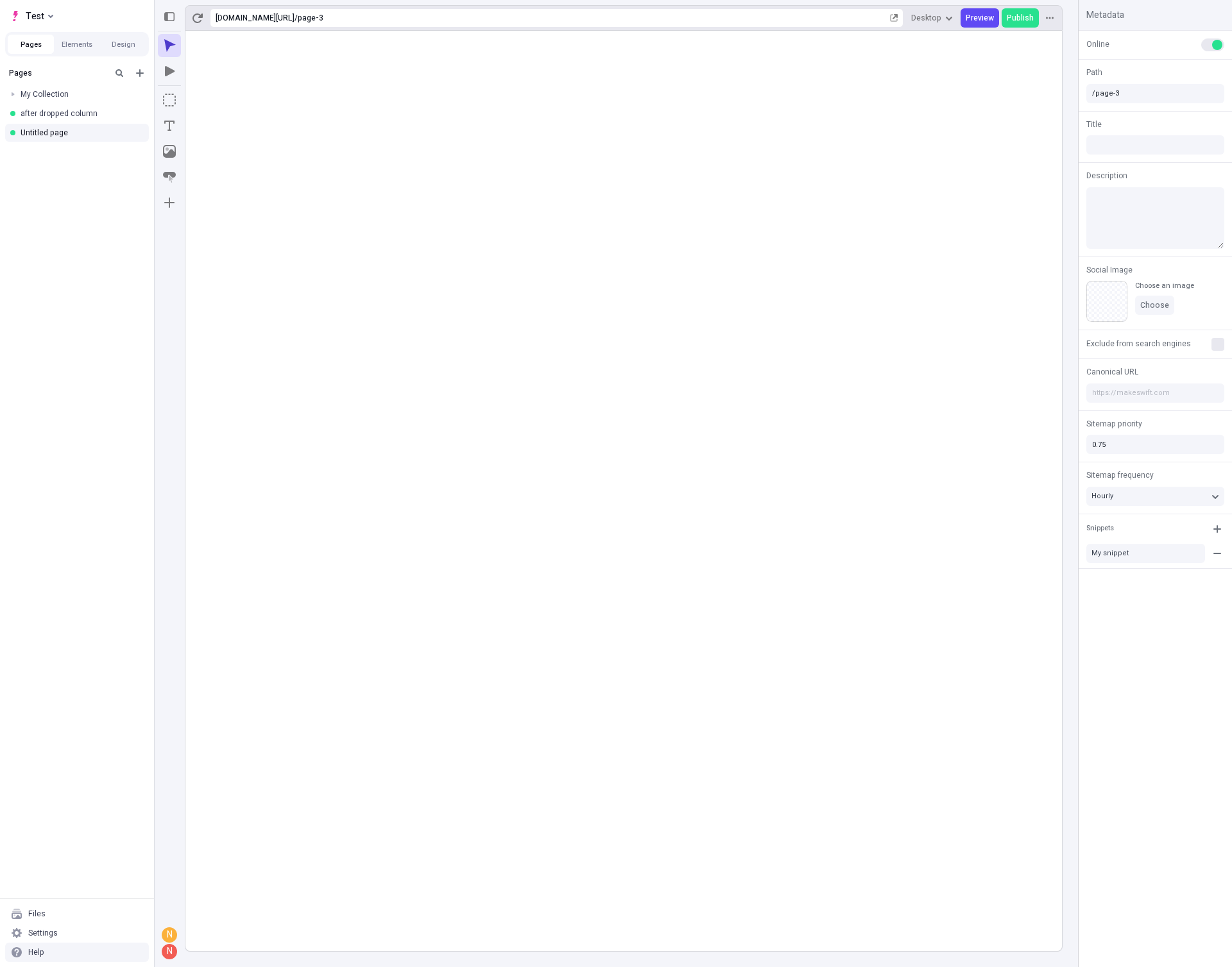
click at [167, 934] on div "N" at bounding box center [169, 935] width 13 height 13
click at [167, 933] on div "N" at bounding box center [169, 935] width 13 height 13
click at [164, 958] on div "N" at bounding box center [169, 951] width 15 height 17
drag, startPoint x: 169, startPoint y: 953, endPoint x: 168, endPoint y: 946, distance: 7.1
click at [169, 953] on div "N" at bounding box center [169, 951] width 13 height 13
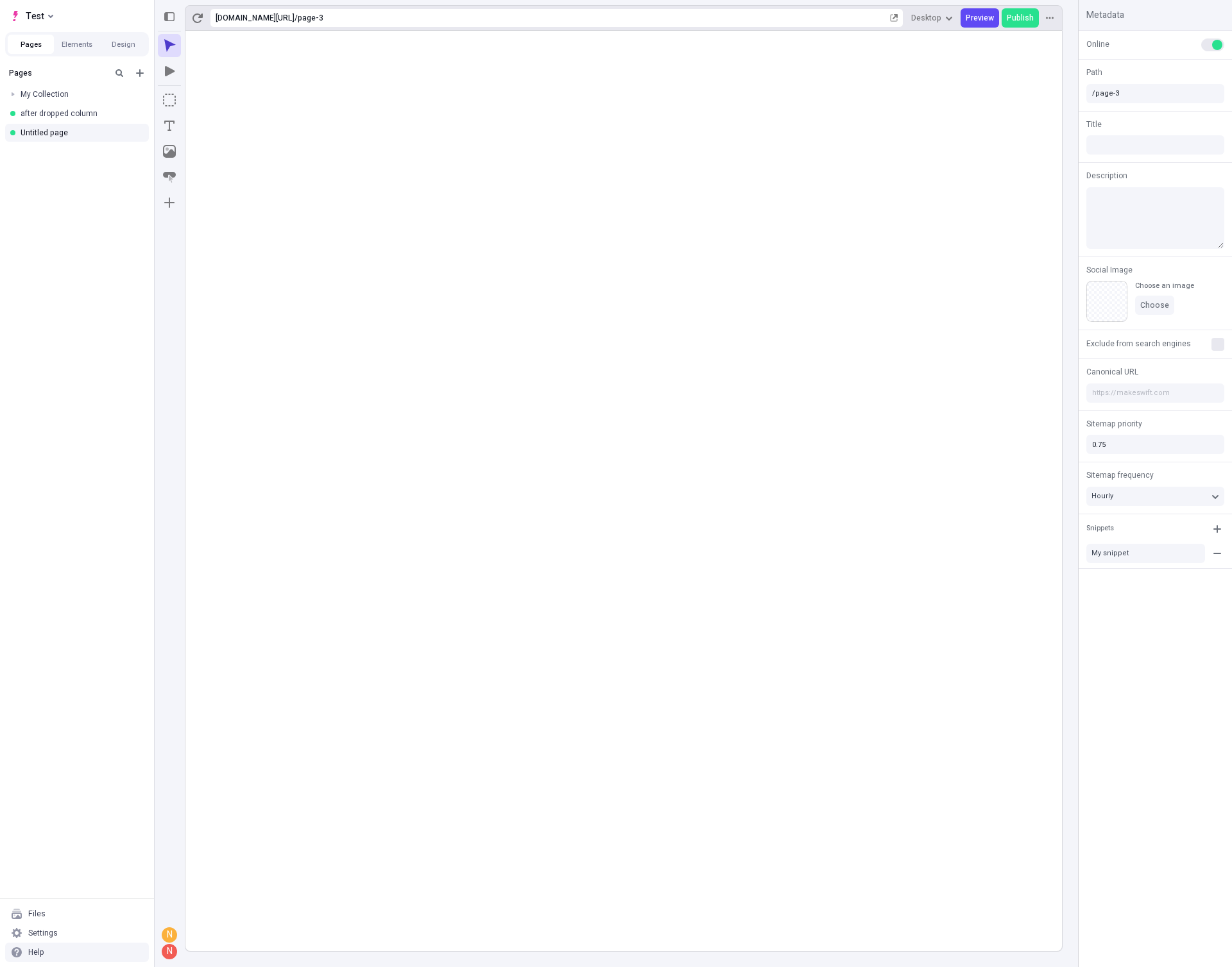
click at [167, 940] on div "N" at bounding box center [169, 935] width 13 height 13
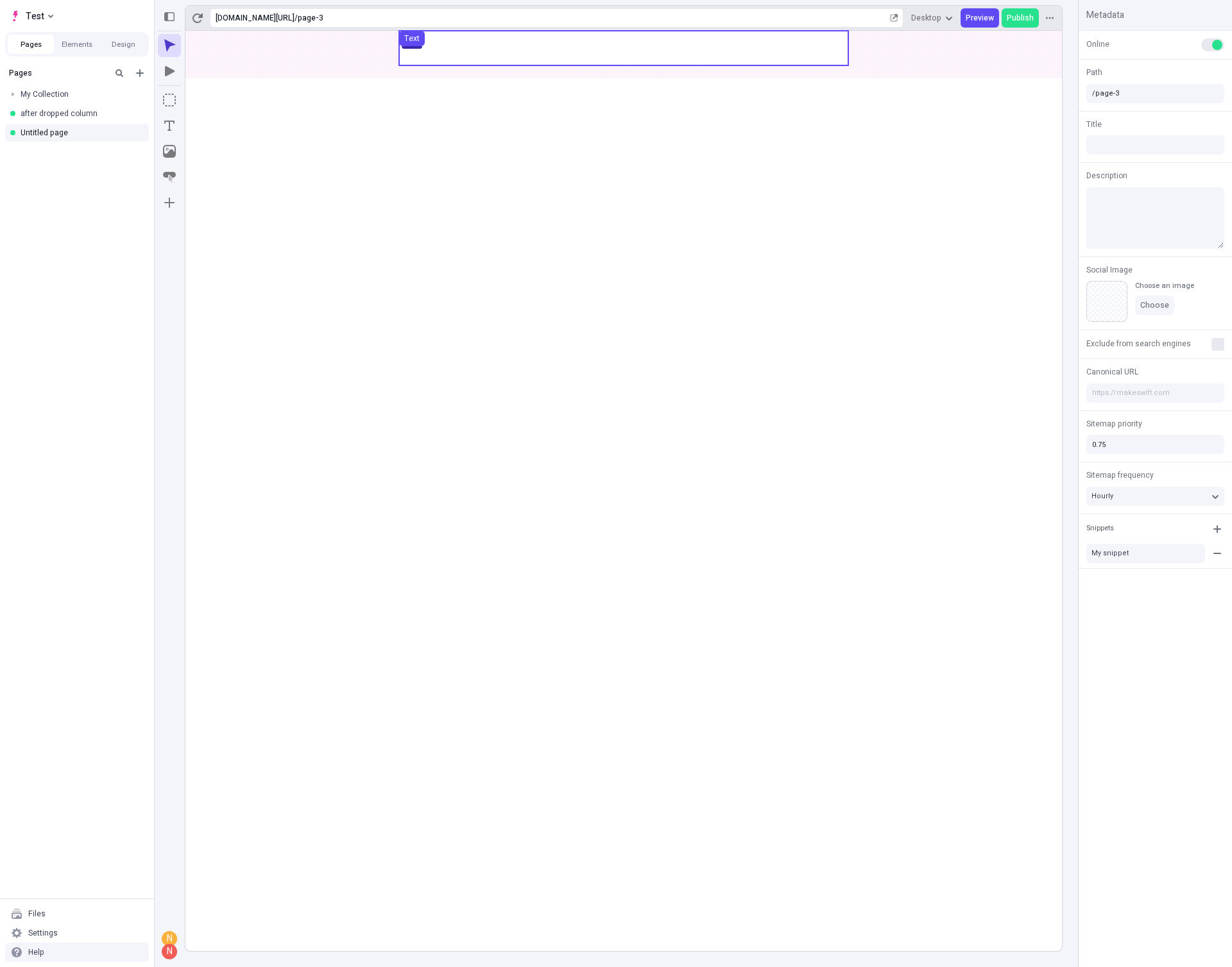
click at [546, 42] on use at bounding box center [623, 47] width 449 height 35
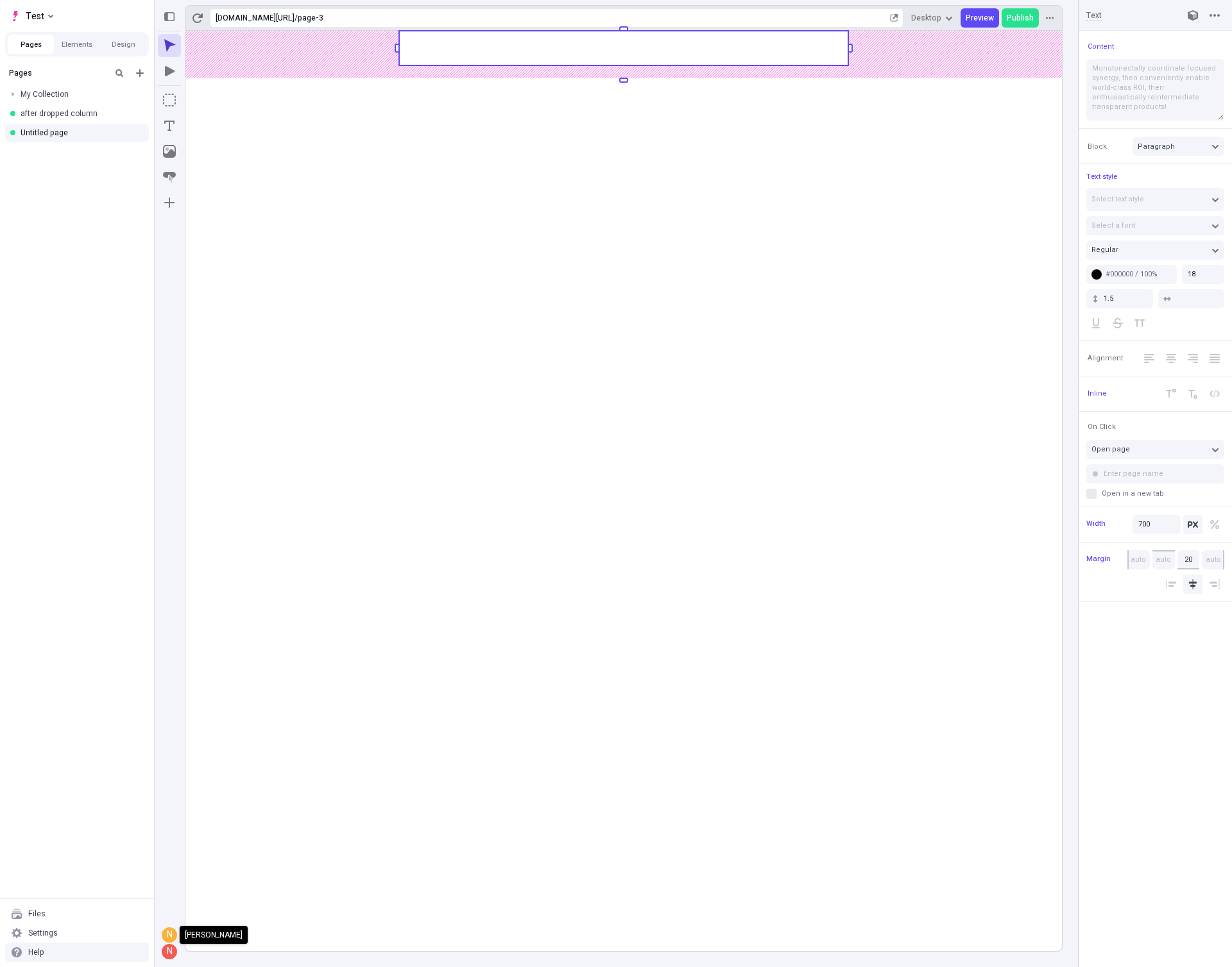
click at [167, 932] on div "N" at bounding box center [169, 935] width 13 height 13
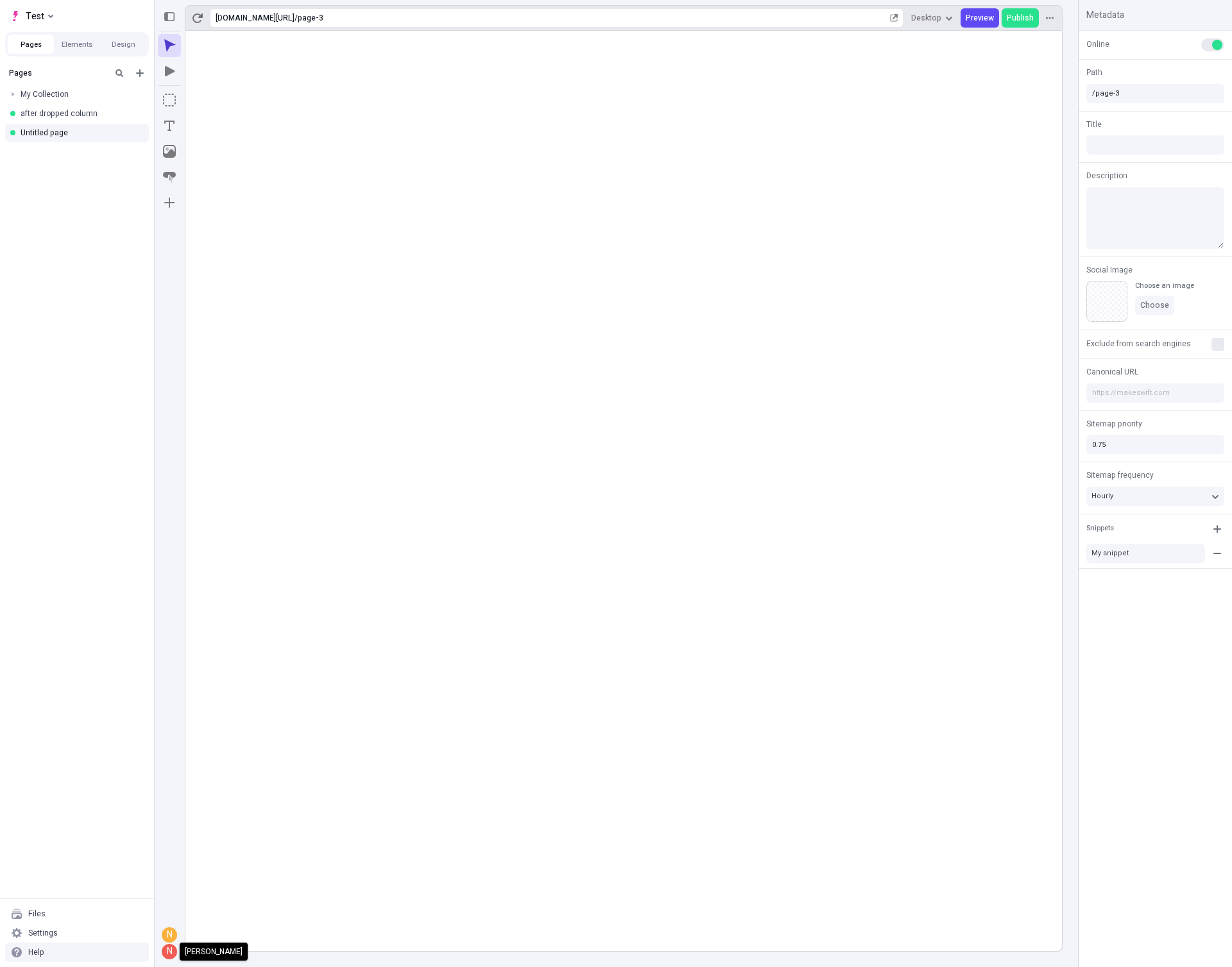
click at [170, 956] on div "N" at bounding box center [169, 951] width 13 height 13
click at [932, 19] on span "Desktop" at bounding box center [926, 18] width 30 height 10
click at [934, 17] on span "Desktop" at bounding box center [926, 18] width 30 height 10
click at [577, 193] on rect at bounding box center [623, 490] width 876 height 921
click at [169, 195] on button "button" at bounding box center [169, 202] width 23 height 23
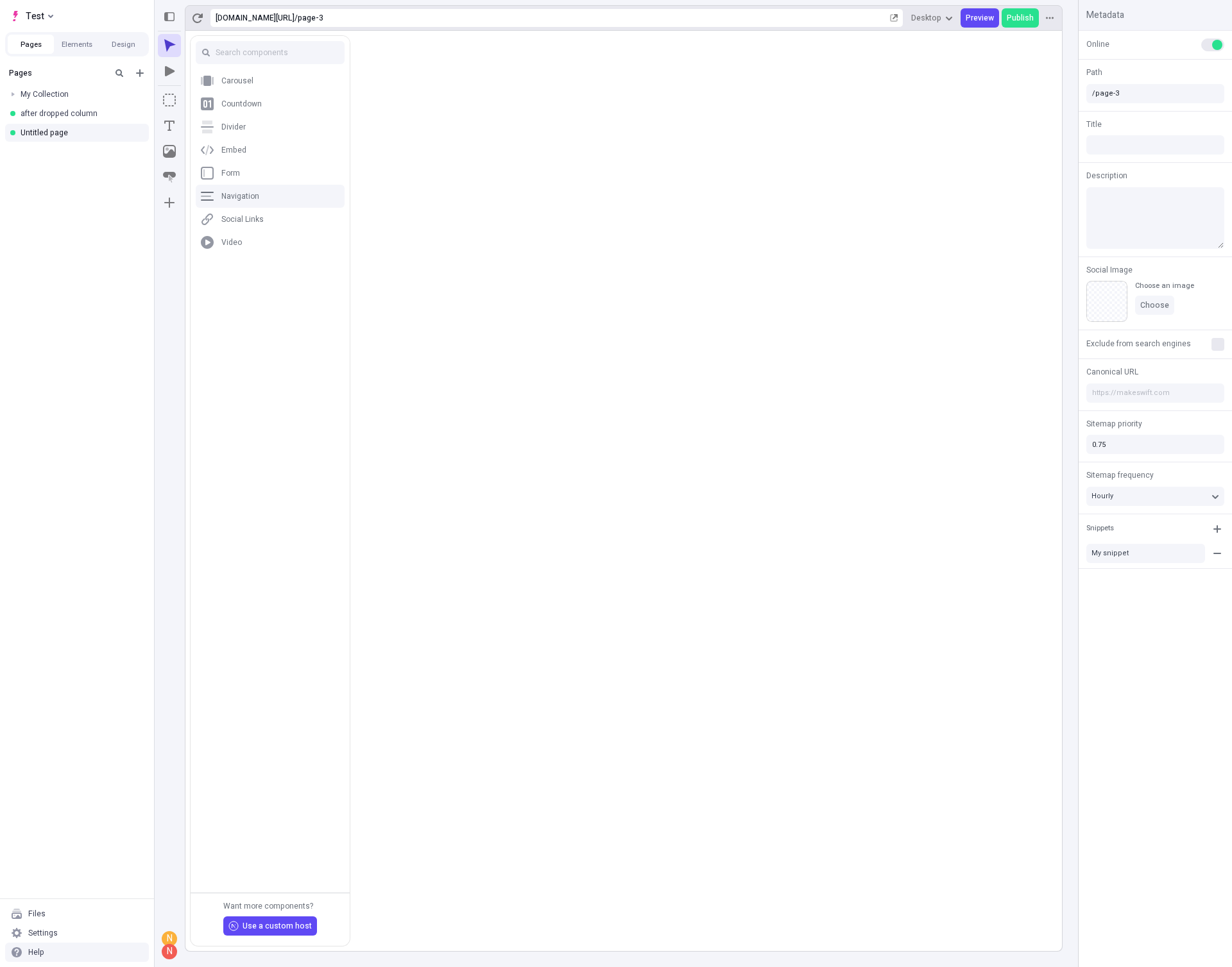
click at [704, 199] on rect at bounding box center [623, 490] width 876 height 921
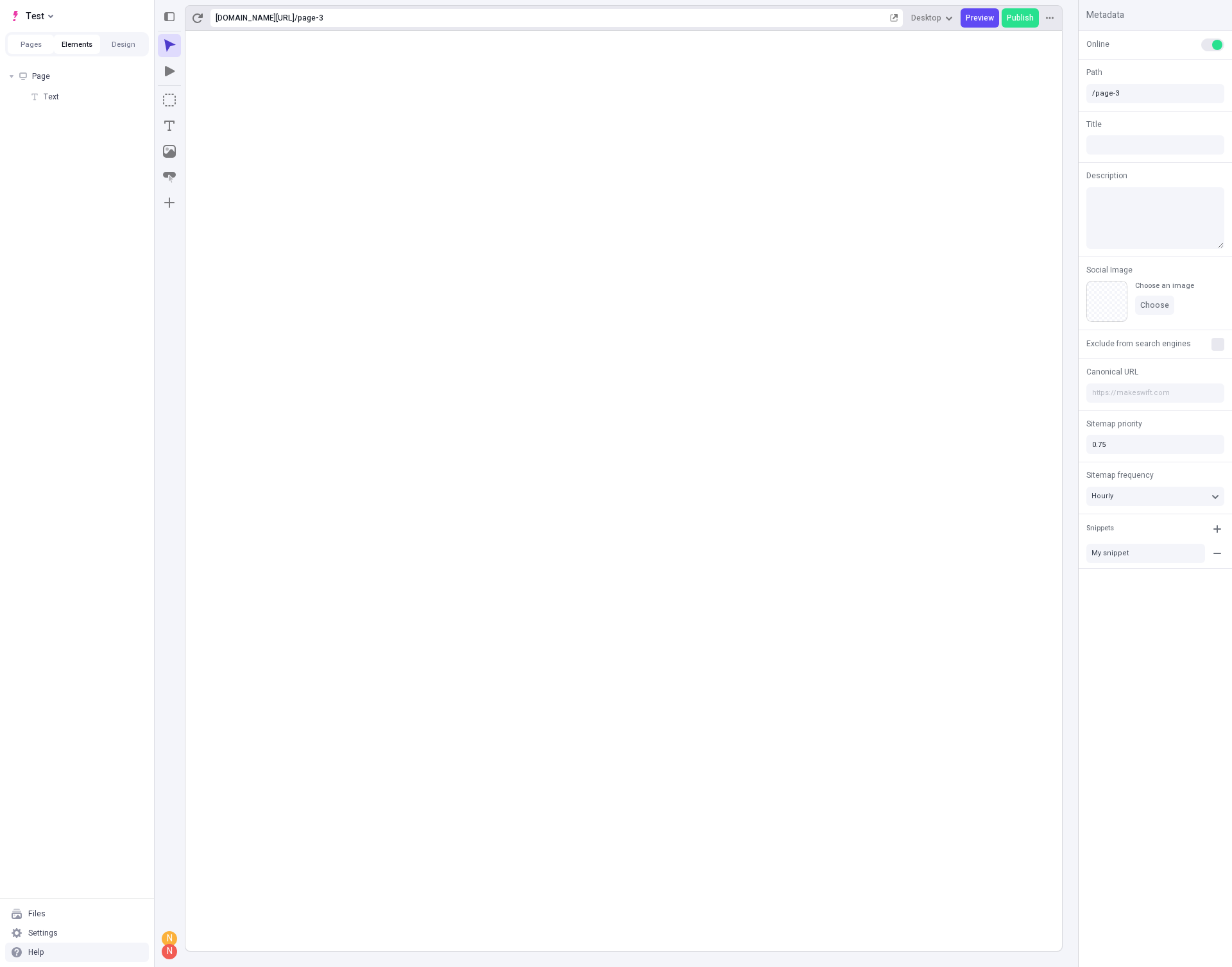
click at [78, 48] on button "Elements" at bounding box center [77, 44] width 47 height 19
click at [118, 41] on button "Design" at bounding box center [123, 44] width 47 height 19
click at [25, 49] on button "Pages" at bounding box center [30, 44] width 47 height 19
click at [1046, 17] on icon "button" at bounding box center [1049, 18] width 8 height 8
click at [1049, 17] on icon "button" at bounding box center [1049, 18] width 8 height 8
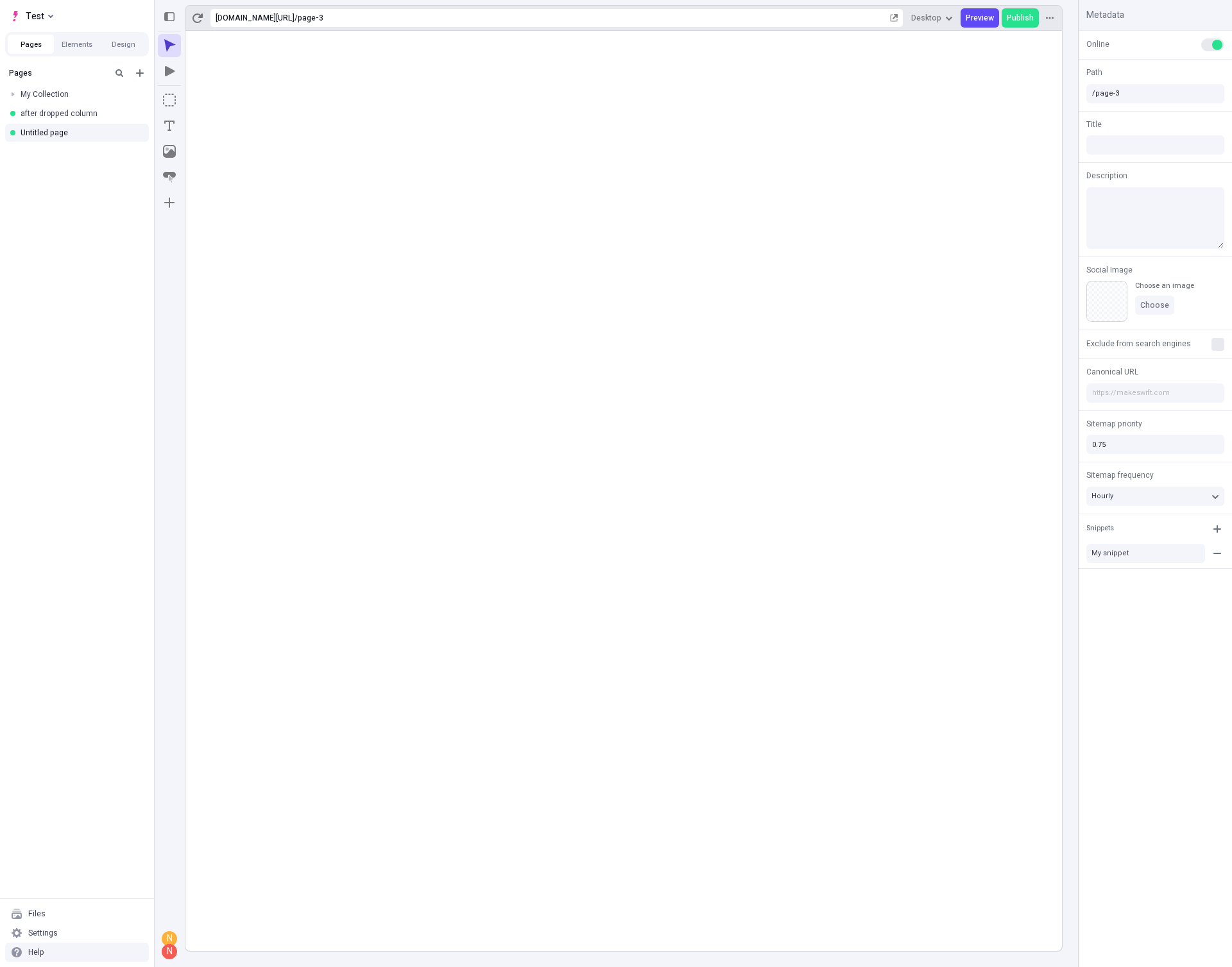
click at [840, 189] on rect at bounding box center [623, 490] width 876 height 921
click at [975, 20] on span "Preview" at bounding box center [979, 18] width 28 height 10
click at [649, 410] on rect at bounding box center [623, 490] width 876 height 921
click at [57, 931] on div "Settings" at bounding box center [77, 932] width 144 height 19
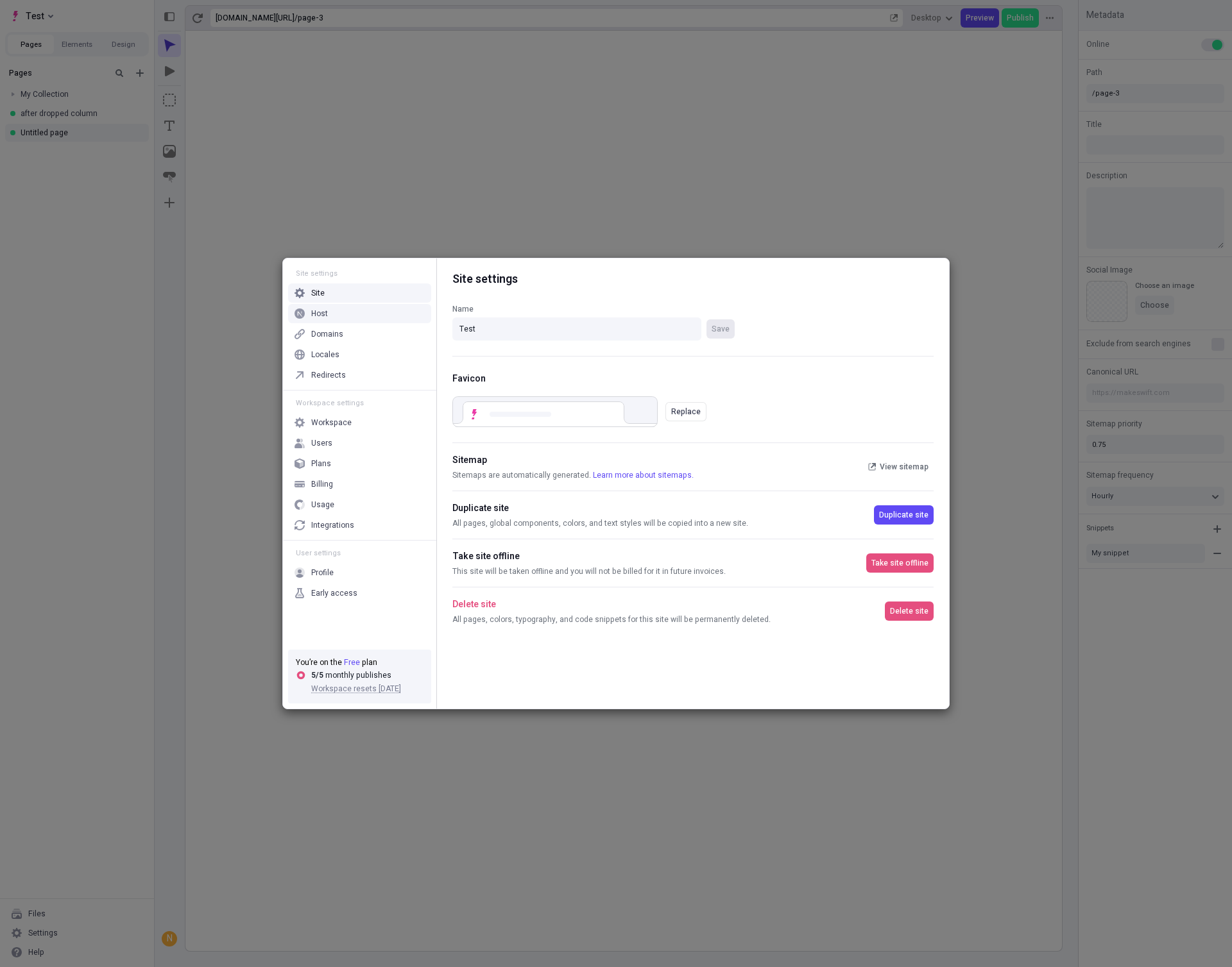
click at [314, 314] on div "Host" at bounding box center [320, 314] width 17 height 10
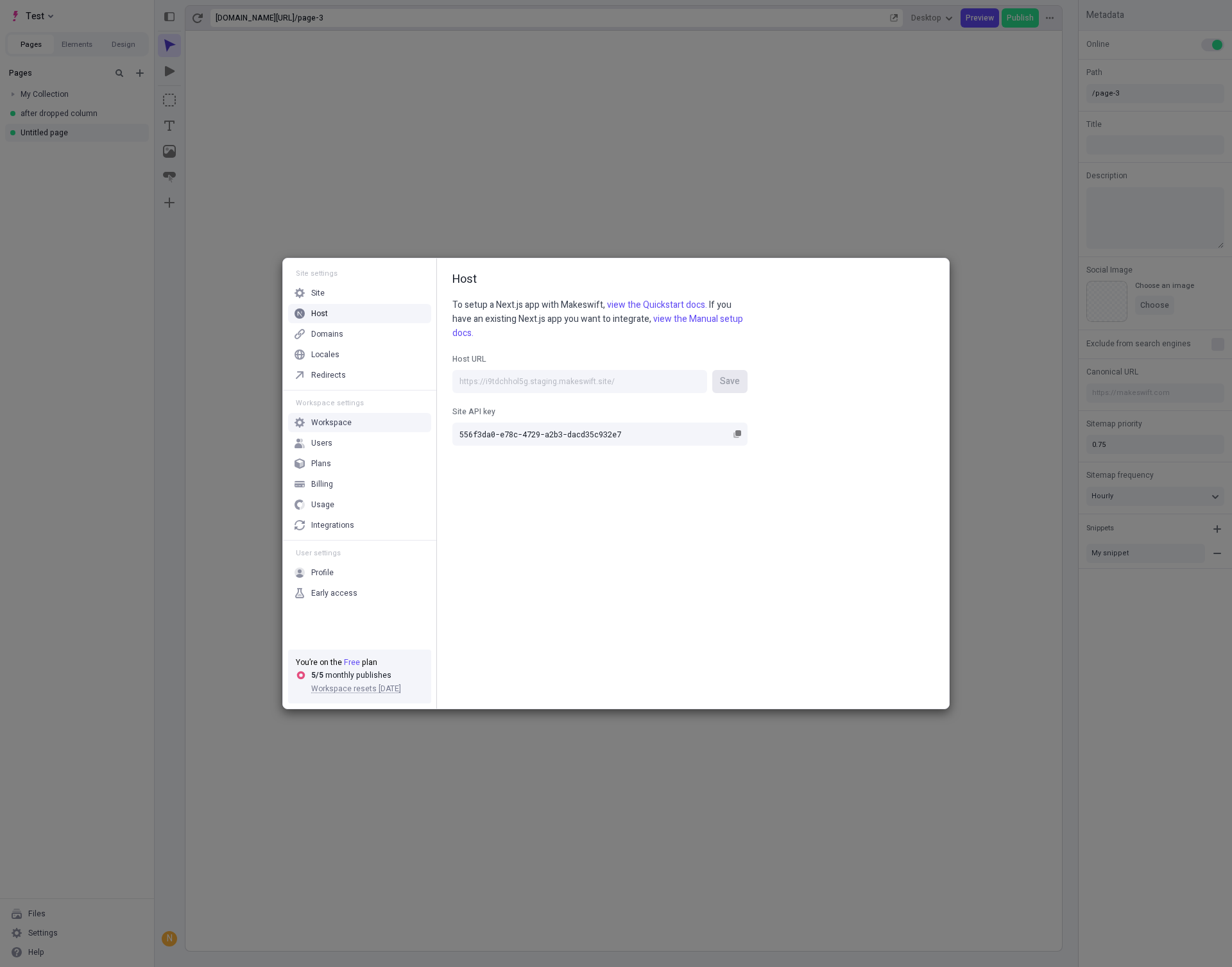
drag, startPoint x: 997, startPoint y: 509, endPoint x: 969, endPoint y: 524, distance: 31.8
click at [997, 510] on div "Site settings Site Host Domains Locales Redirects Workspace settings Workspace …" at bounding box center [616, 484] width 1232 height 967
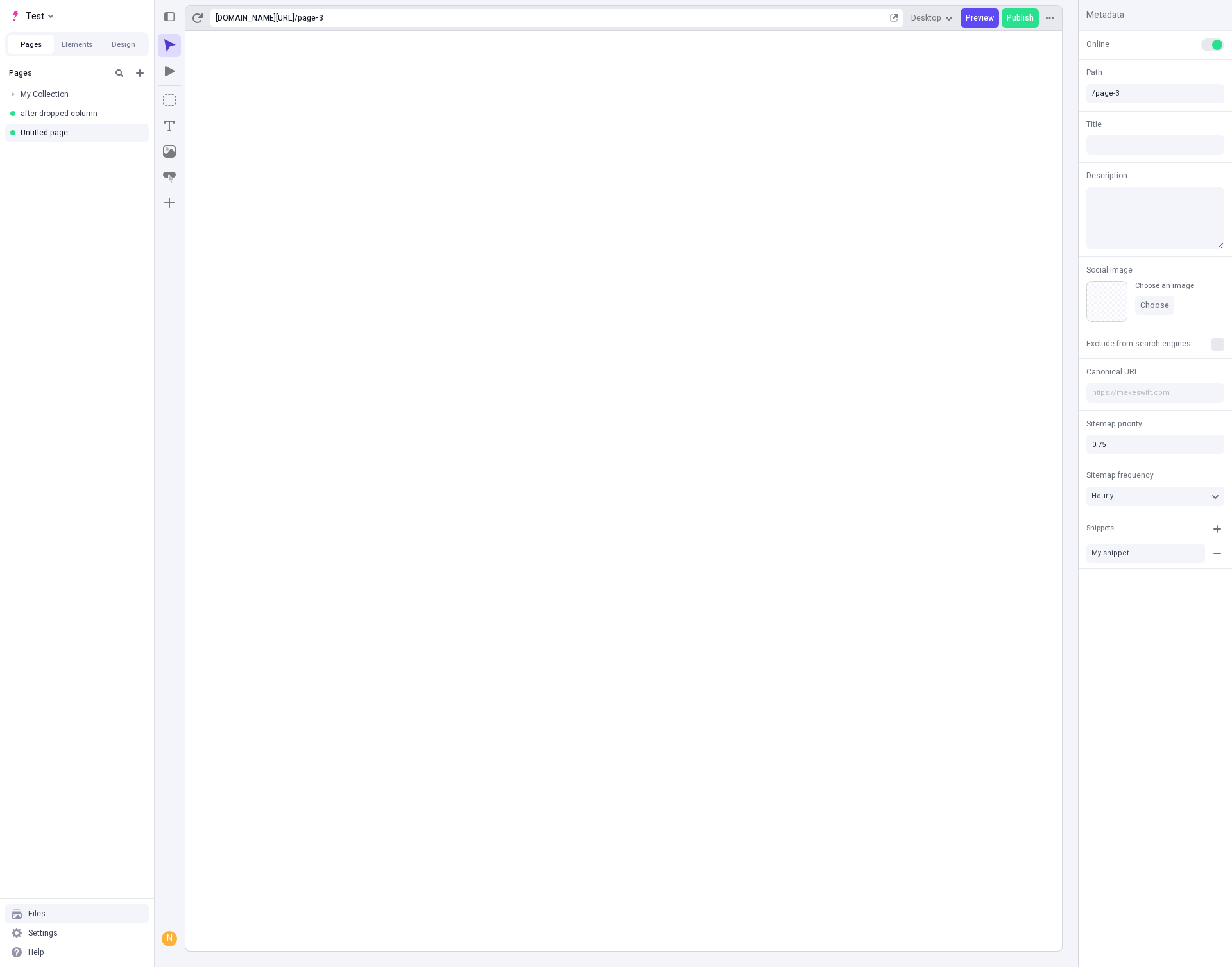
click at [52, 913] on div "Files" at bounding box center [77, 914] width 144 height 19
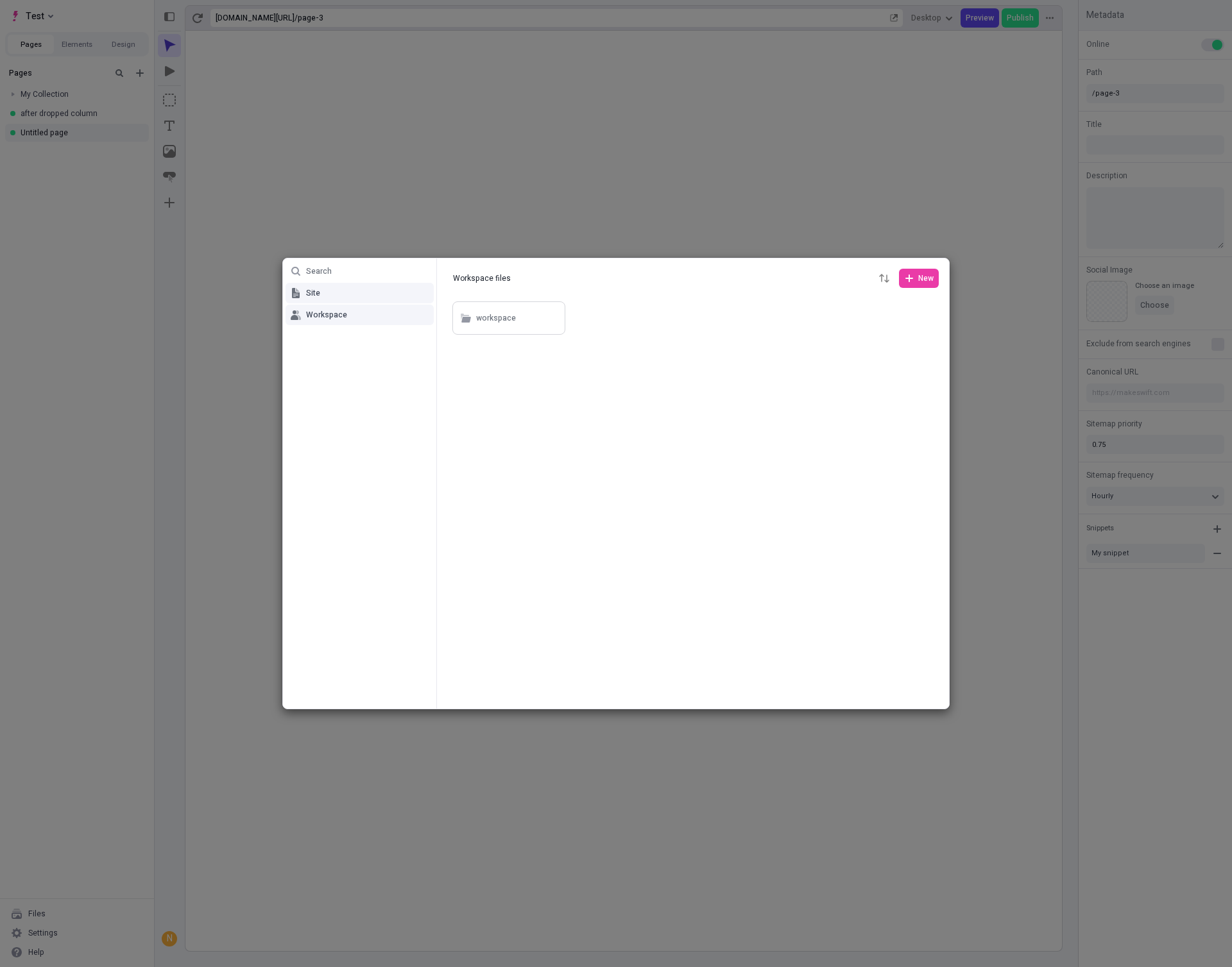
click at [341, 289] on button "Site" at bounding box center [359, 293] width 148 height 20
click at [329, 320] on button "Workspace" at bounding box center [359, 314] width 148 height 20
click at [308, 288] on span "Site" at bounding box center [313, 293] width 14 height 10
type input "Site files"
click at [551, 317] on icon "button" at bounding box center [550, 318] width 8 height 8
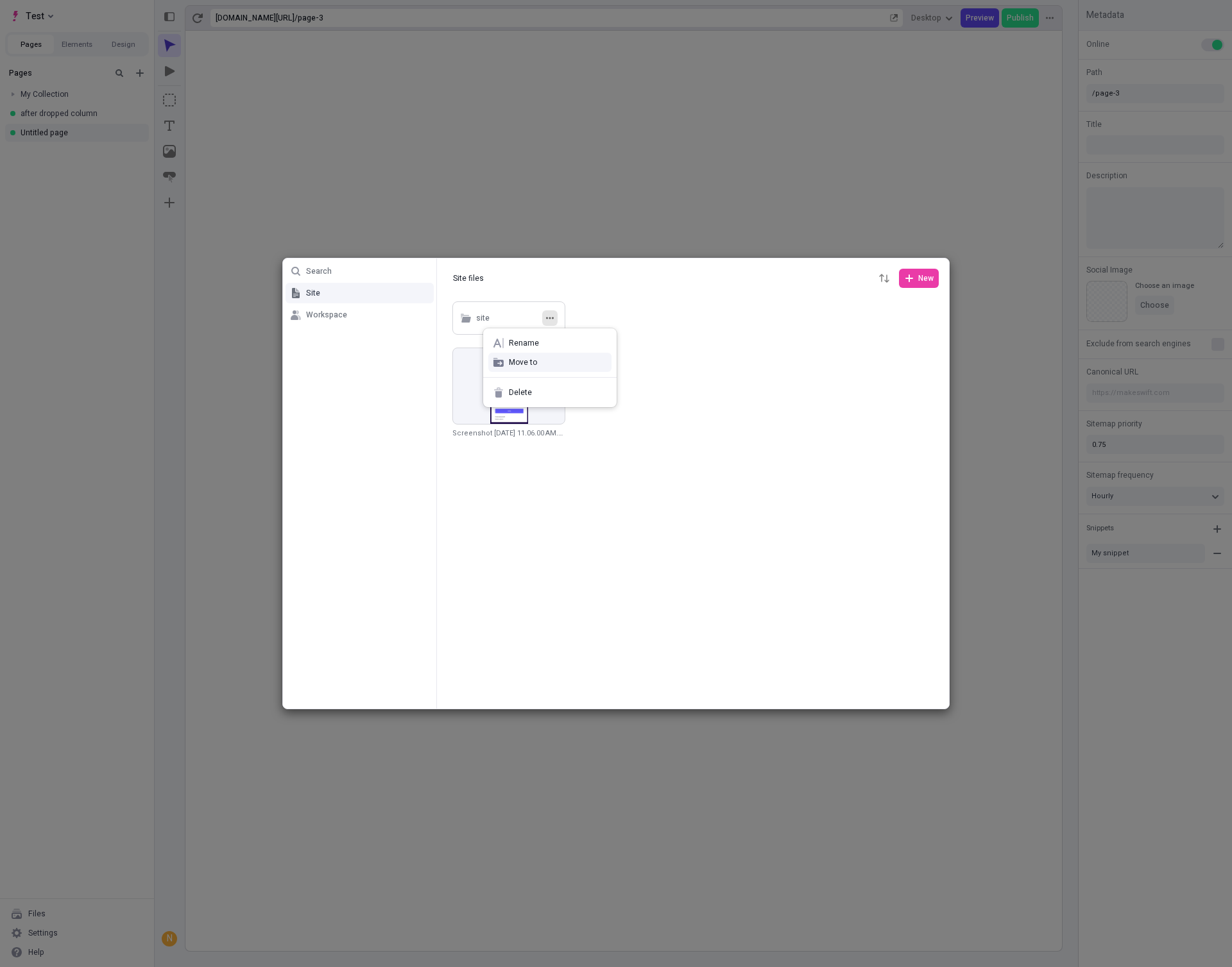
click at [533, 359] on span "Move to" at bounding box center [557, 363] width 97 height 10
click at [539, 552] on div "Search Site Workspace Site files Site files New site Screenshot 2025-09-08 at 1…" at bounding box center [616, 484] width 1232 height 967
click at [518, 144] on div "Search Site Workspace Site files Site files New site Screenshot 2025-09-08 at 1…" at bounding box center [616, 484] width 1232 height 967
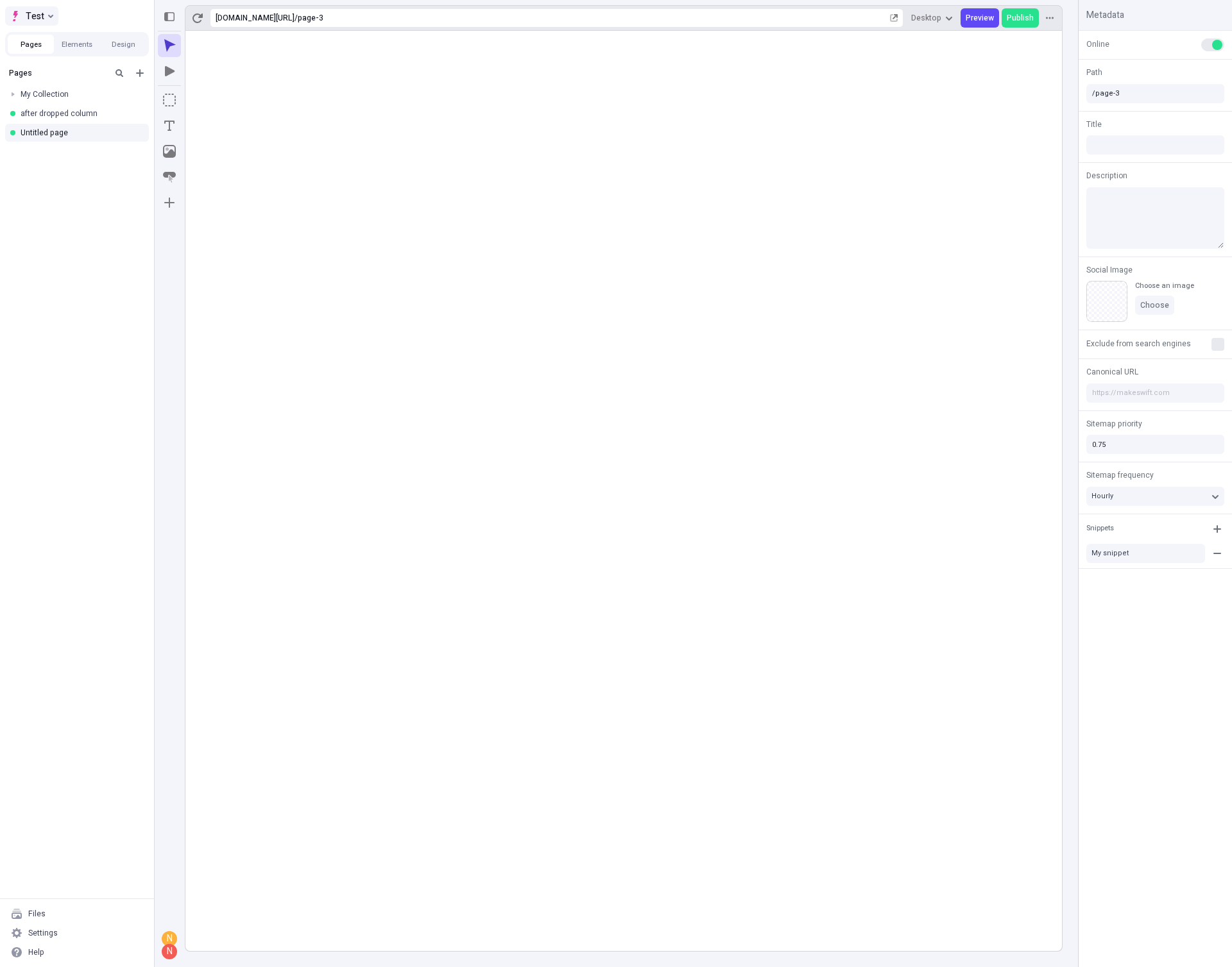
click at [54, 8] on button "Test" at bounding box center [31, 16] width 53 height 19
click at [498, 321] on rect at bounding box center [623, 490] width 876 height 921
click at [46, 902] on div "Files Settings Help" at bounding box center [77, 933] width 154 height 68
click at [45, 910] on div "Files" at bounding box center [77, 914] width 144 height 19
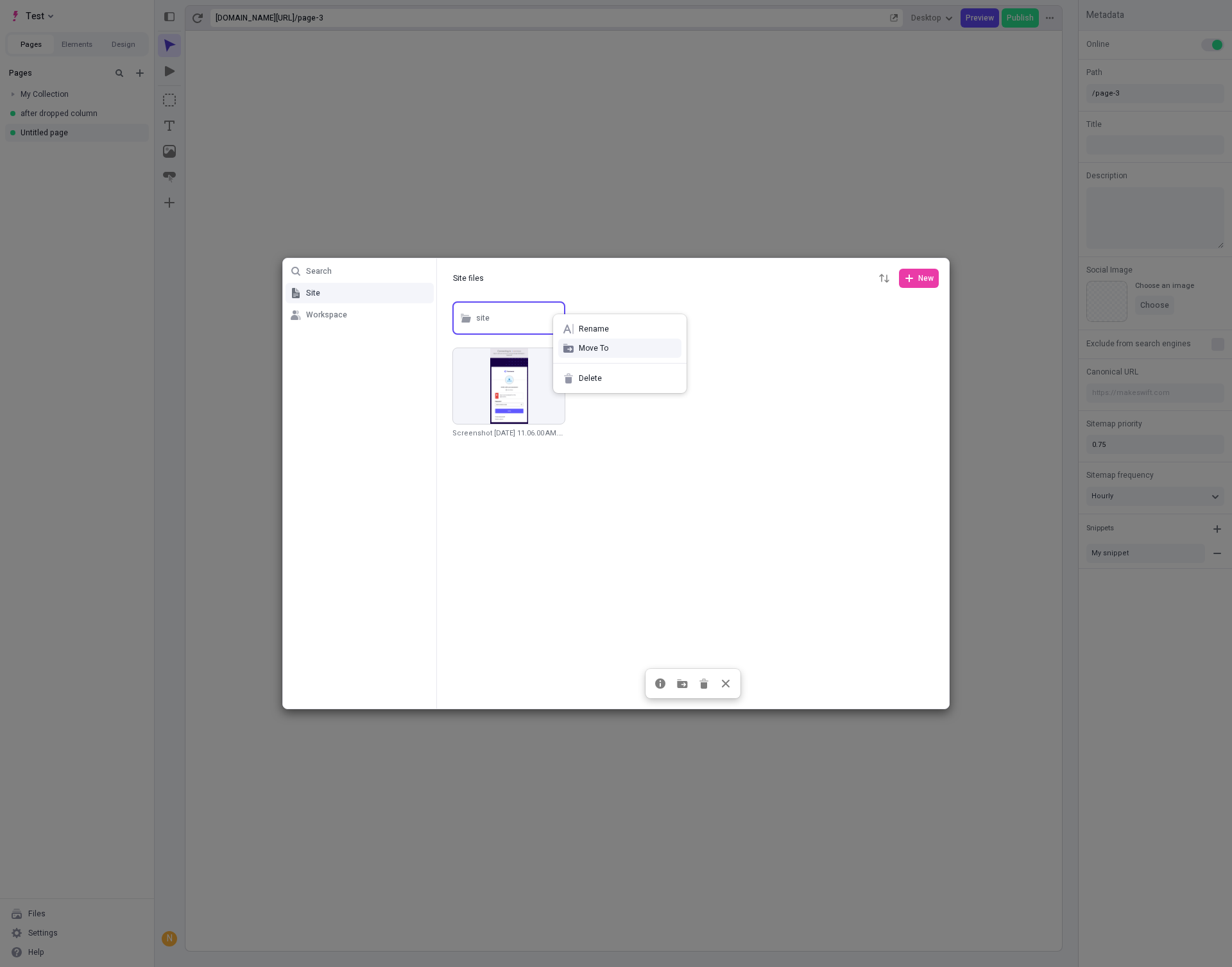
click at [581, 351] on span "Move To" at bounding box center [627, 348] width 97 height 10
click at [578, 344] on input "text" at bounding box center [550, 344] width 144 height 20
type input "After"
click at [681, 683] on div "Search Site Workspace Site files Site files New site Screenshot 2025-09-08 at 1…" at bounding box center [616, 484] width 1232 height 967
click at [682, 686] on icon "button" at bounding box center [682, 685] width 10 height 7
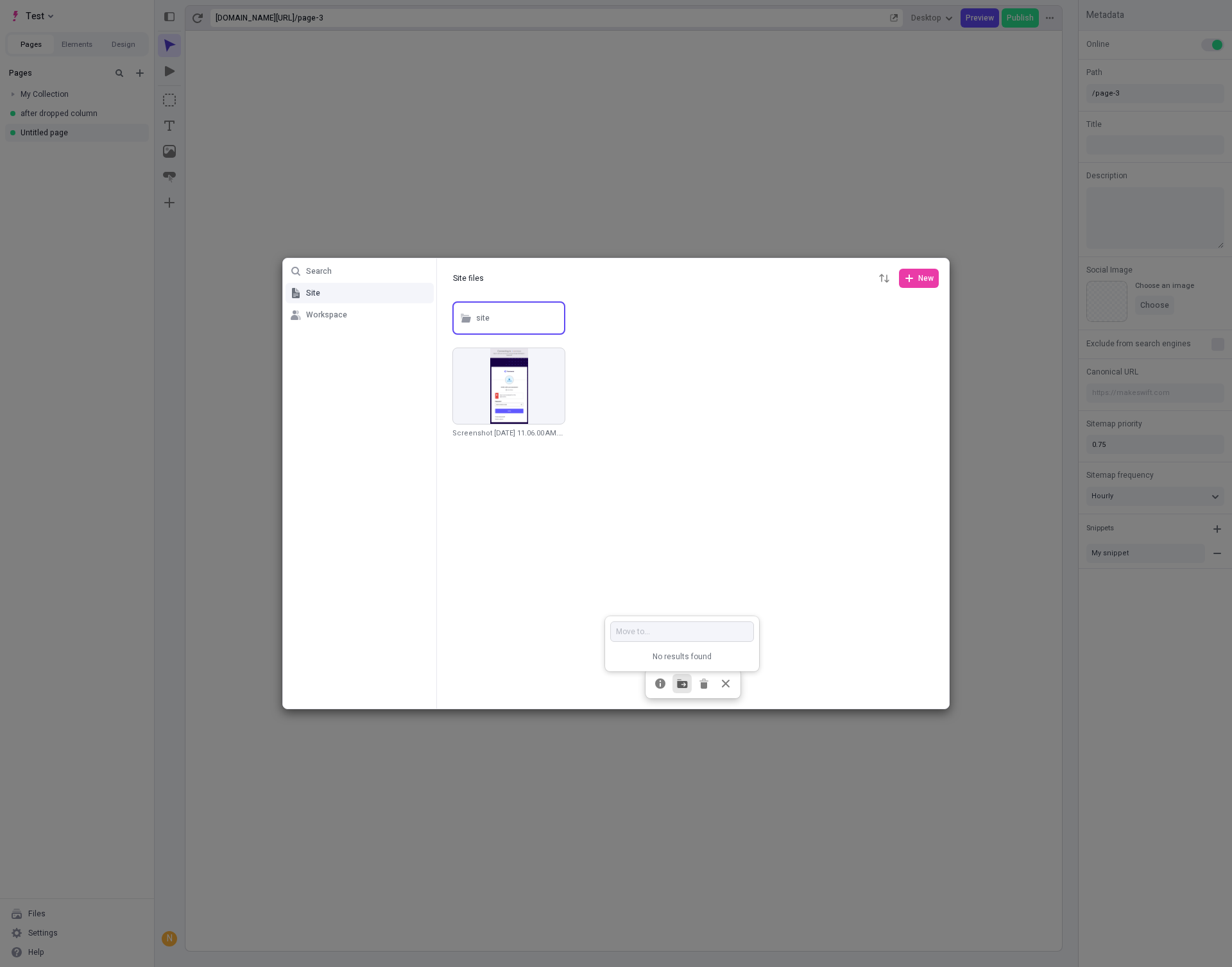
click at [660, 634] on input "text" at bounding box center [682, 631] width 144 height 20
type input "After"
click at [671, 538] on div at bounding box center [693, 504] width 512 height 410
click at [327, 309] on button "Workspace" at bounding box center [359, 314] width 148 height 20
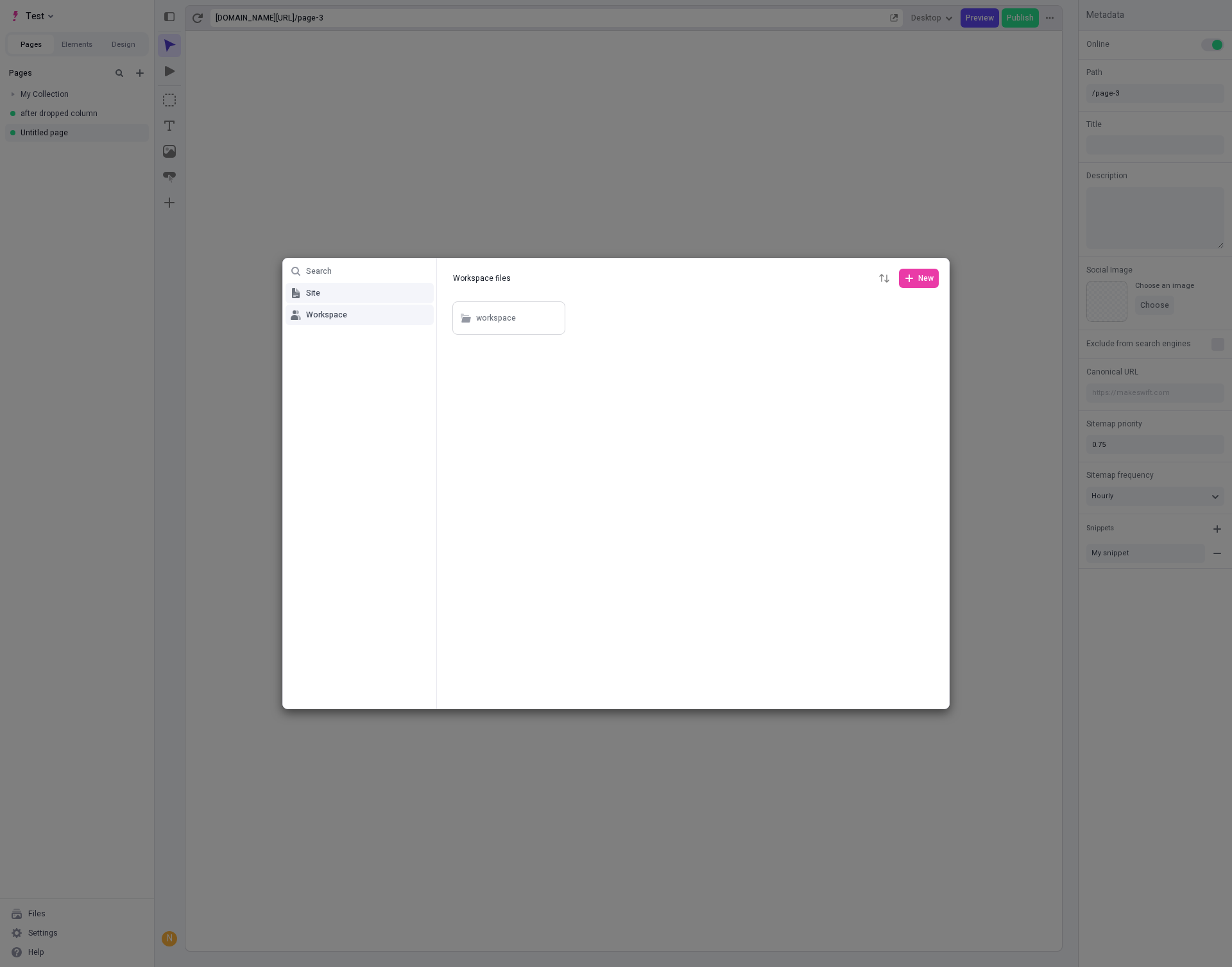
click at [326, 293] on button "Site" at bounding box center [359, 293] width 148 height 20
type input "Site files"
click at [557, 356] on icon "button" at bounding box center [555, 358] width 8 height 8
click at [539, 440] on span "Move to" at bounding box center [562, 440] width 97 height 10
click at [583, 521] on div "Search Site Workspace Site files Site files New site Screenshot 2025-09-08 at 1…" at bounding box center [616, 484] width 1232 height 967
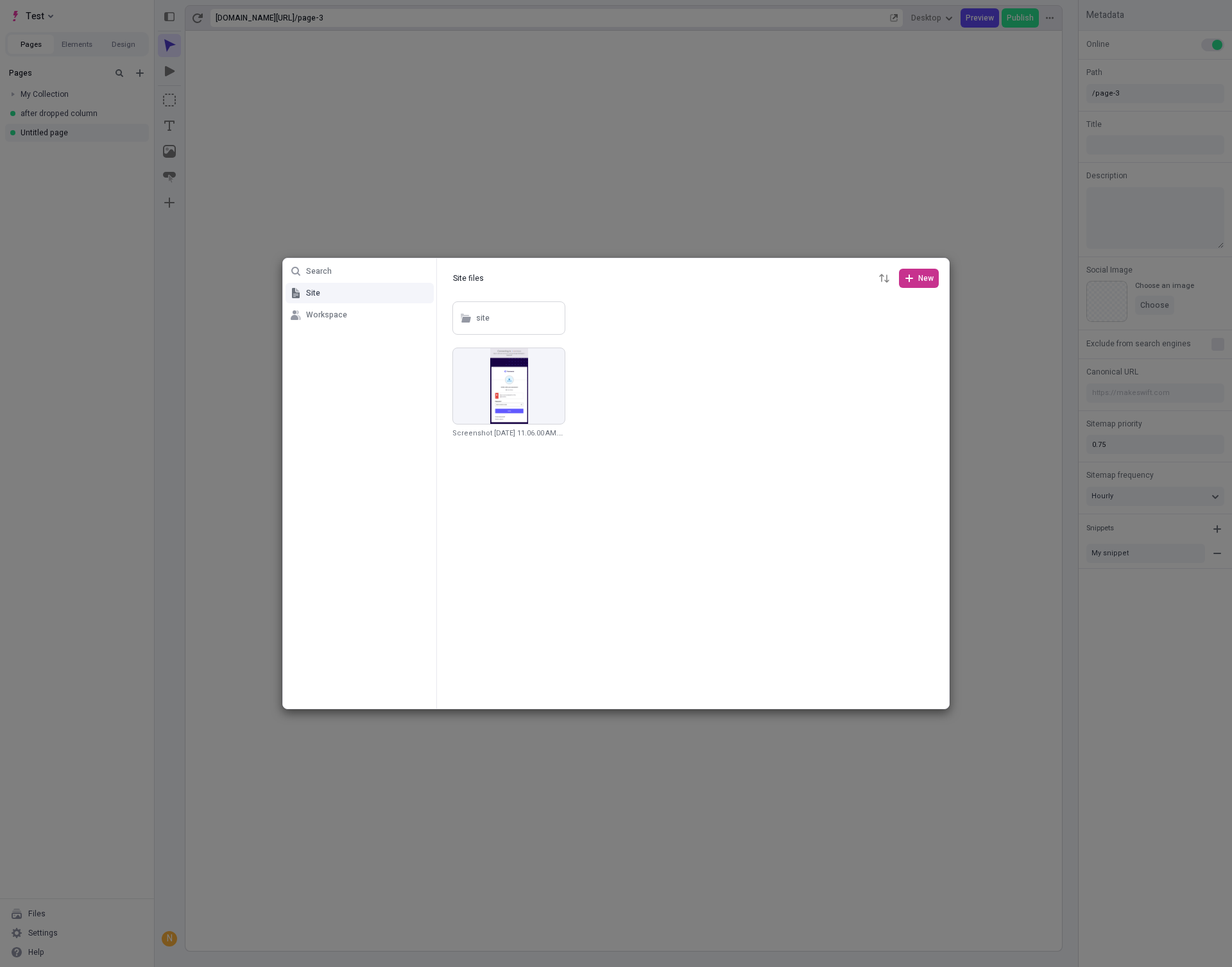
click at [912, 276] on icon "button" at bounding box center [909, 278] width 10 height 10
click at [723, 482] on div at bounding box center [693, 504] width 512 height 410
click at [1043, 538] on div "Search Site Workspace Site files Site files New site Screenshot 2025-09-08 at 1…" at bounding box center [616, 484] width 1232 height 967
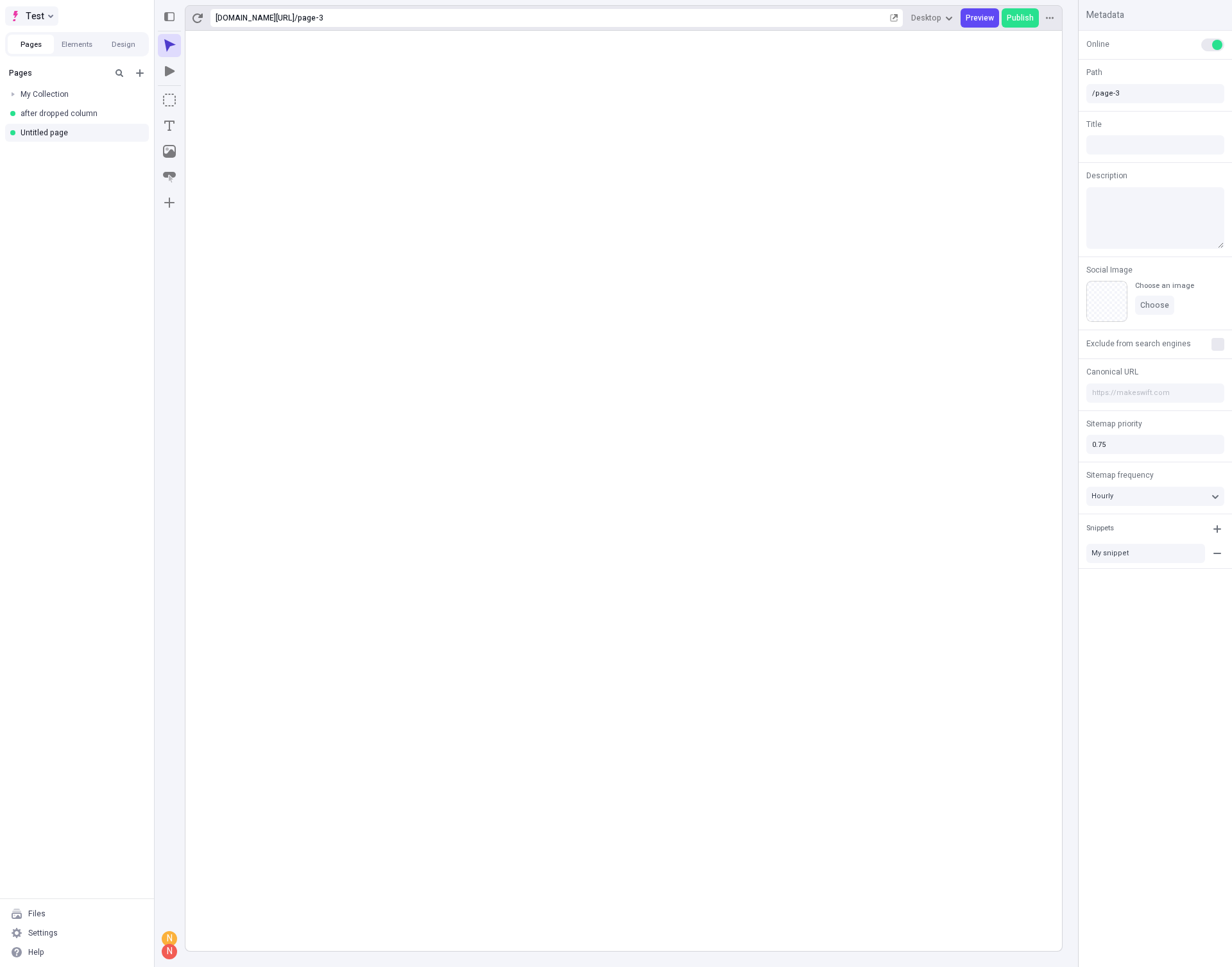
click at [43, 17] on button "Test" at bounding box center [31, 16] width 53 height 19
click at [52, 44] on div "After version columns dropped" at bounding box center [87, 41] width 110 height 10
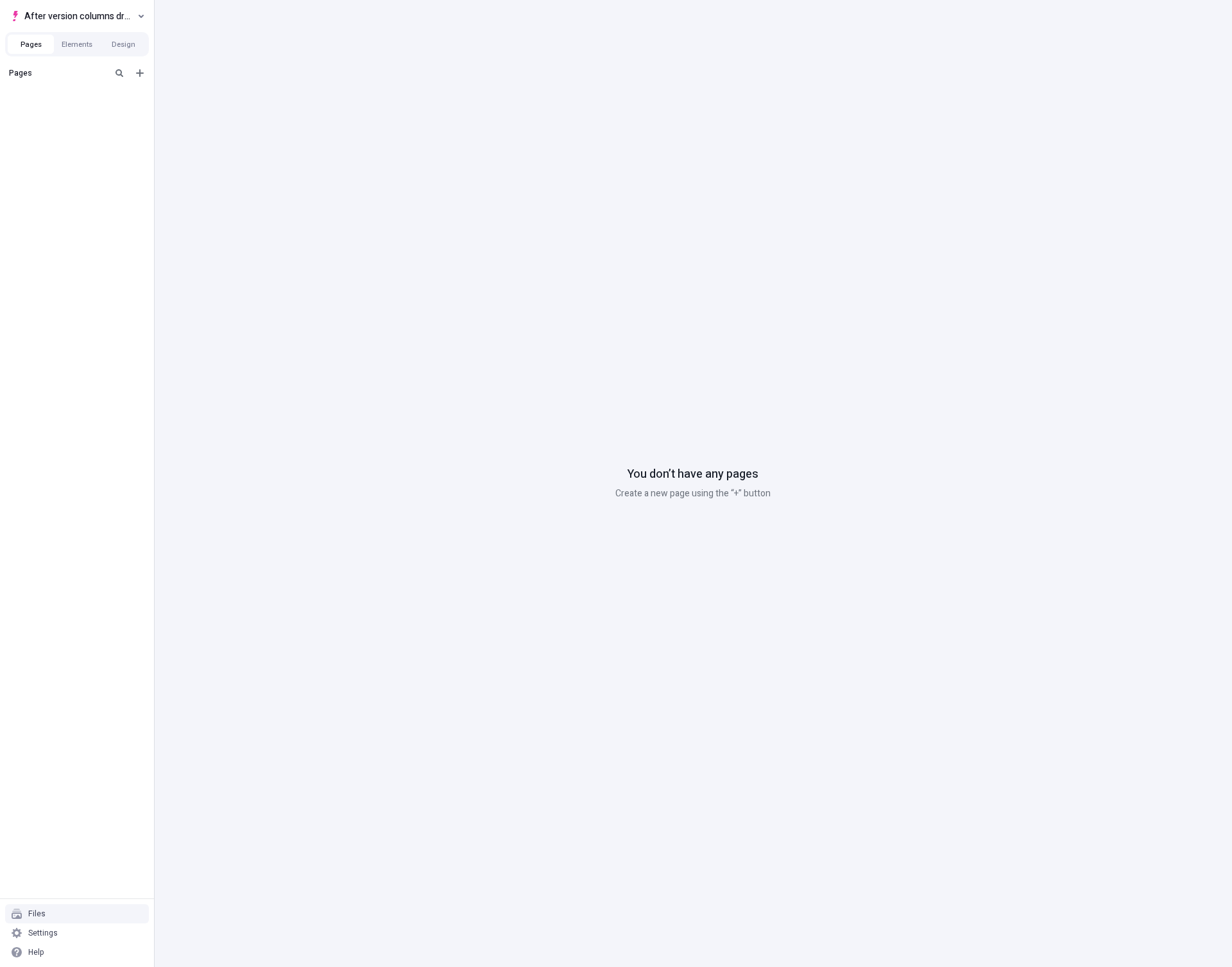
click at [80, 907] on div "Files" at bounding box center [77, 914] width 144 height 19
